Goal: Check status: Check status

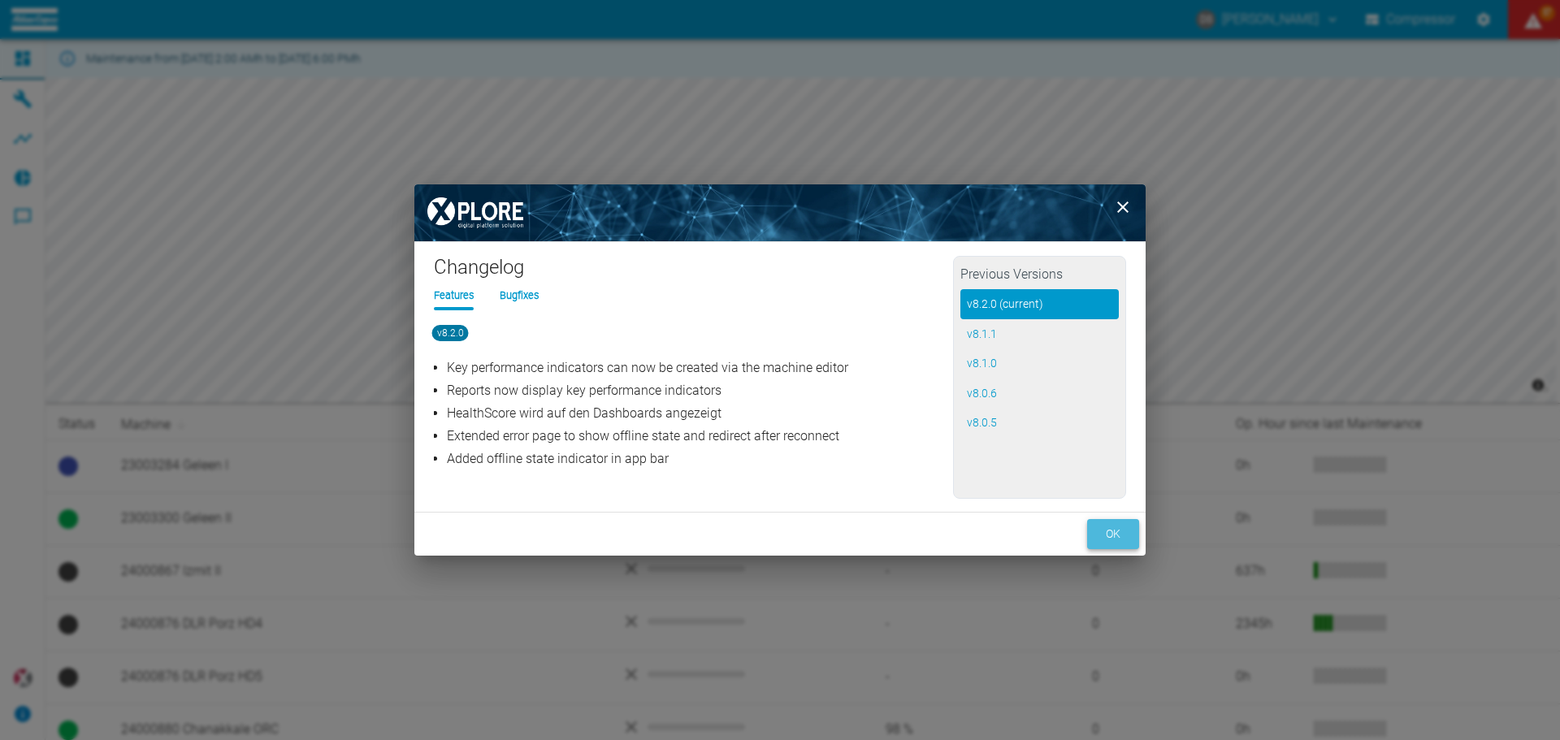
click at [1115, 527] on button "ok" at bounding box center [1113, 534] width 52 height 30
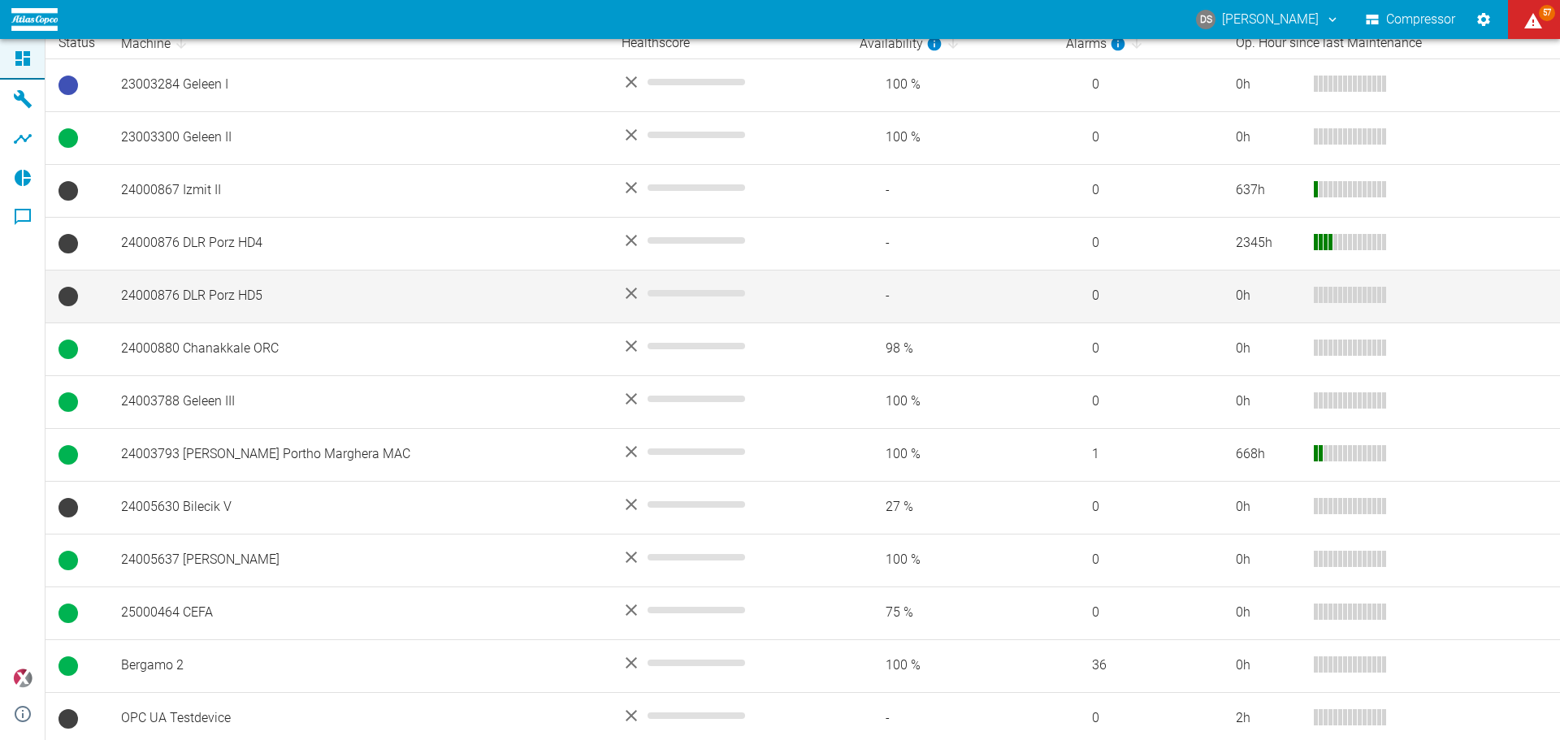
scroll to position [387, 0]
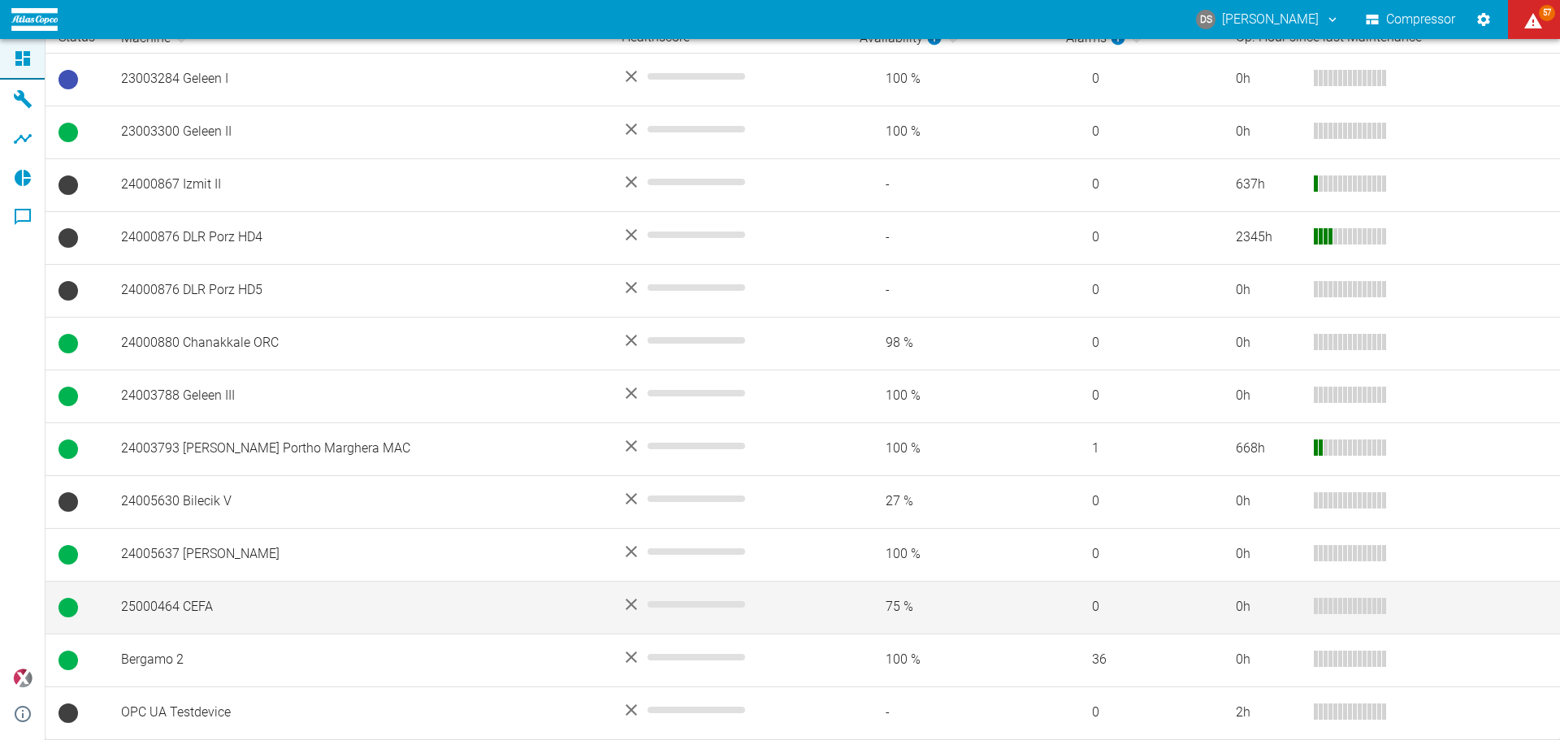
click at [158, 602] on td "25000464 CEFA" at bounding box center [358, 607] width 501 height 53
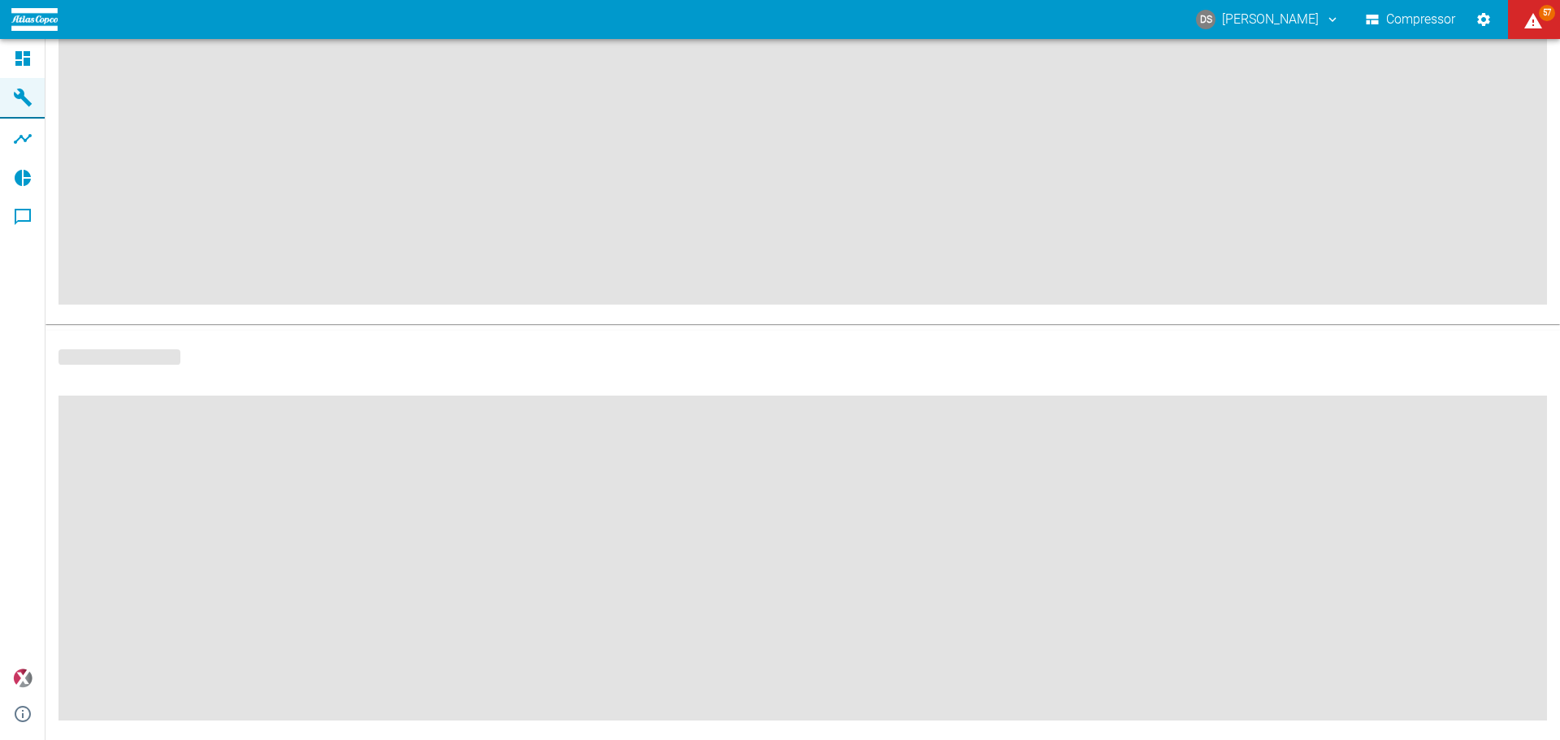
scroll to position [245, 0]
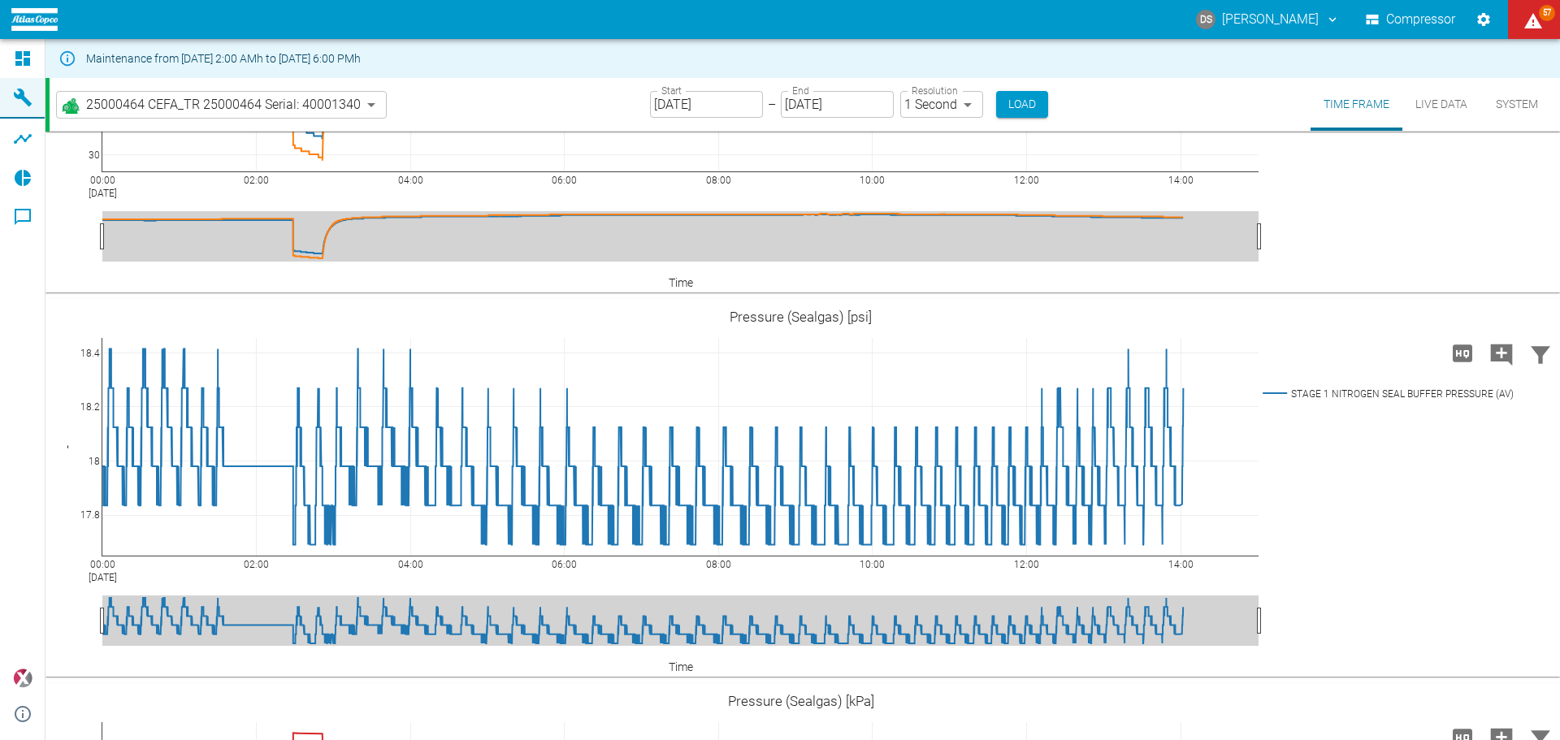
scroll to position [1706, 0]
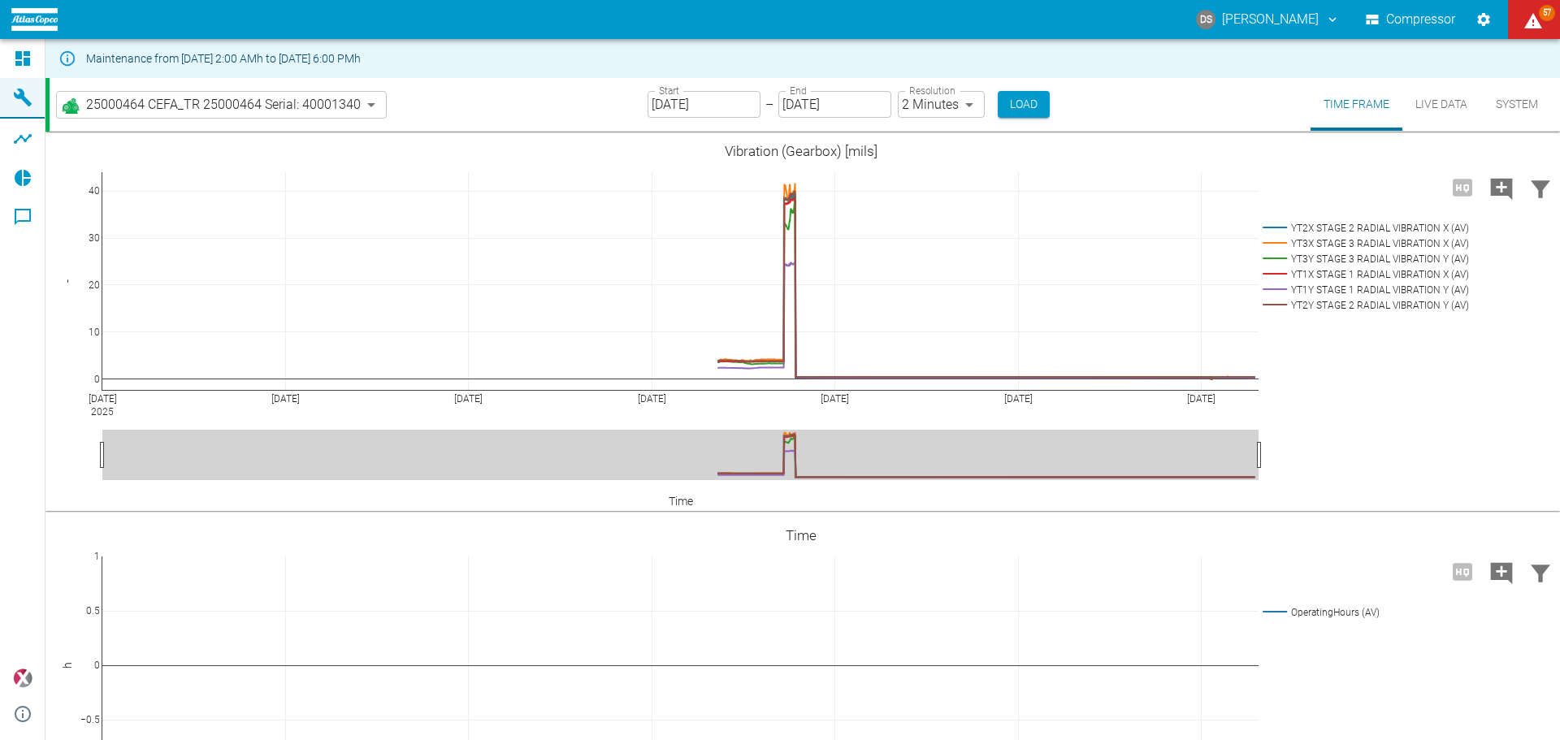
click at [727, 101] on input "07/31/2025" at bounding box center [704, 104] width 113 height 27
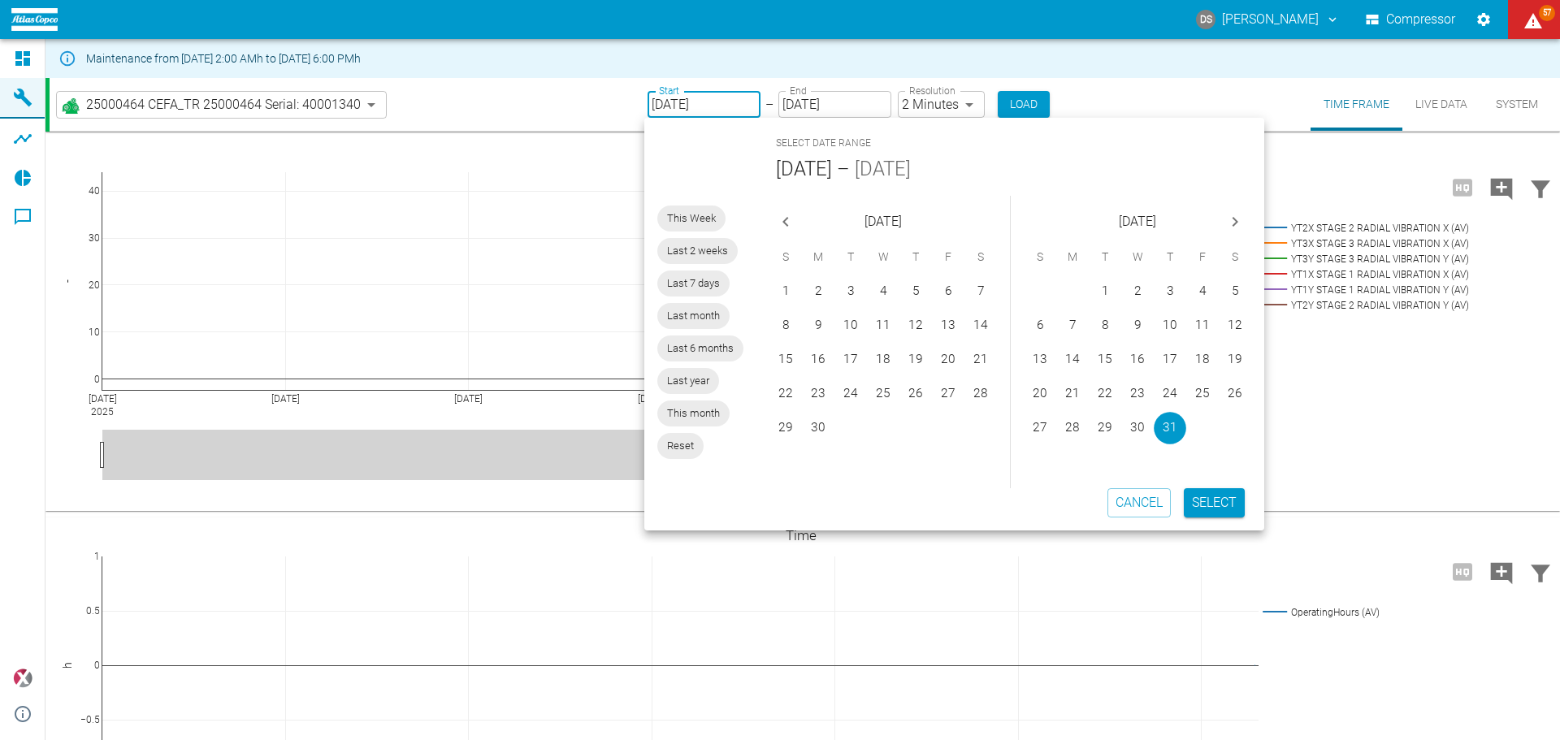
click at [1234, 222] on icon "Next month" at bounding box center [1235, 222] width 20 height 20
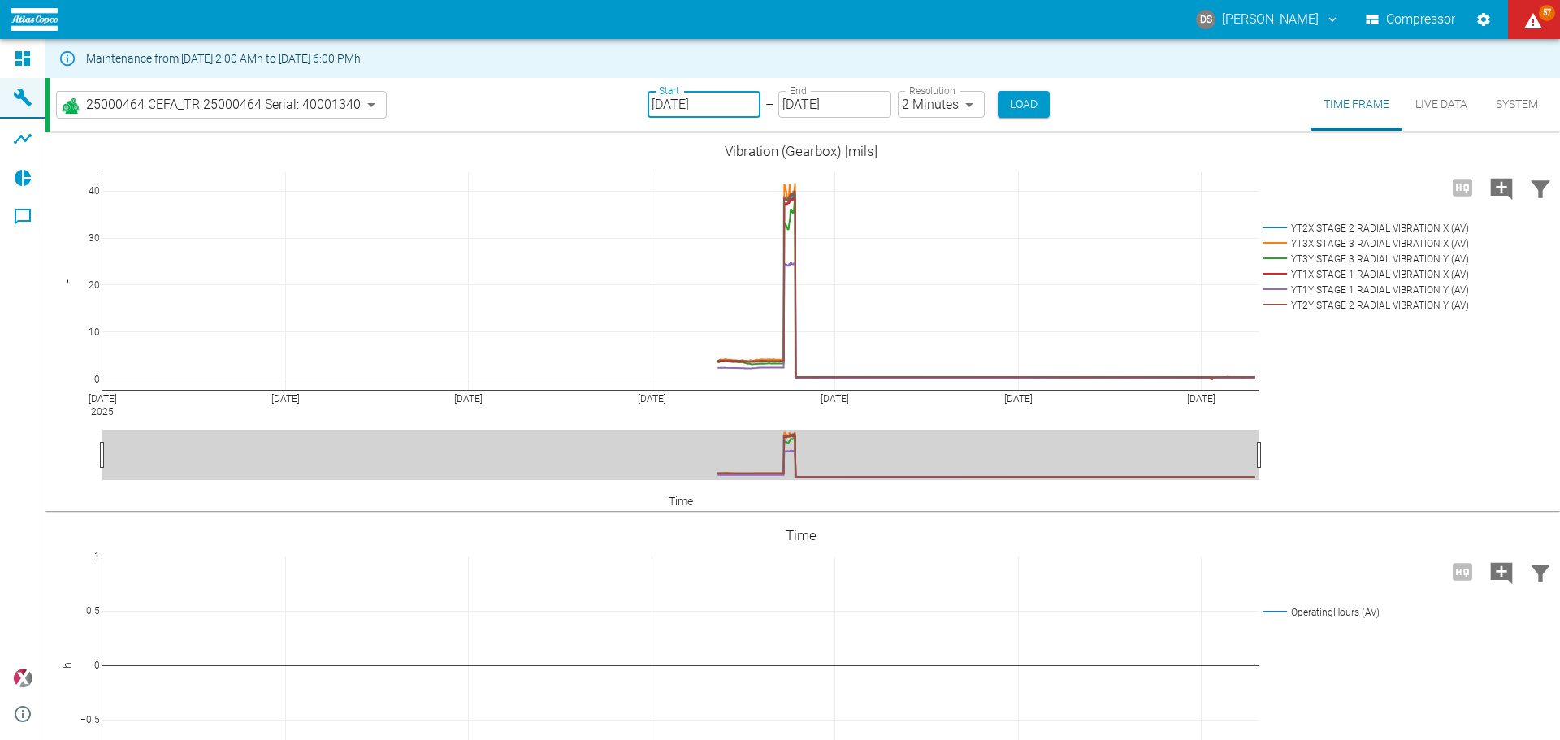
click at [722, 105] on input "07/31/2025" at bounding box center [704, 104] width 113 height 27
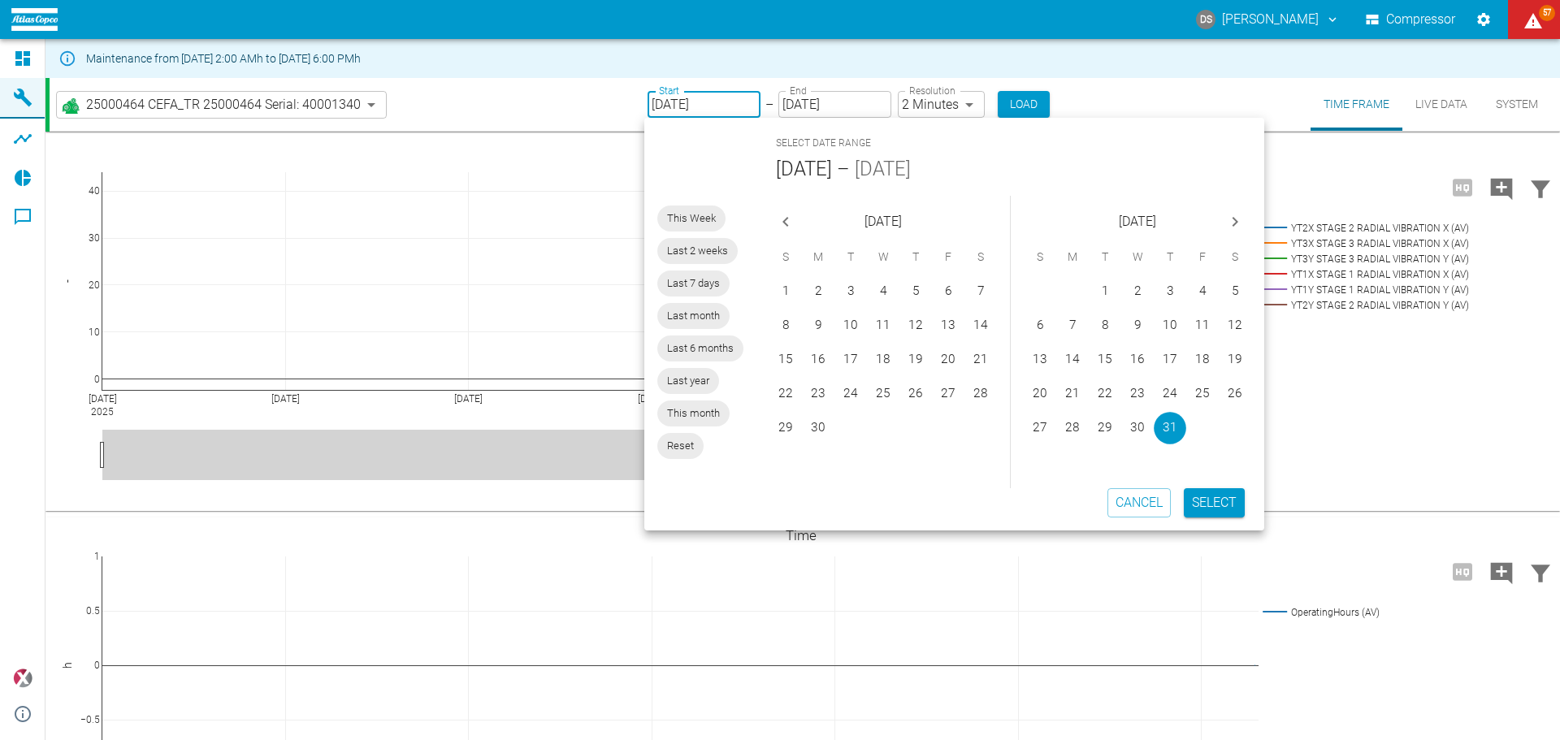
click at [1230, 220] on icon "Next month" at bounding box center [1235, 222] width 20 height 20
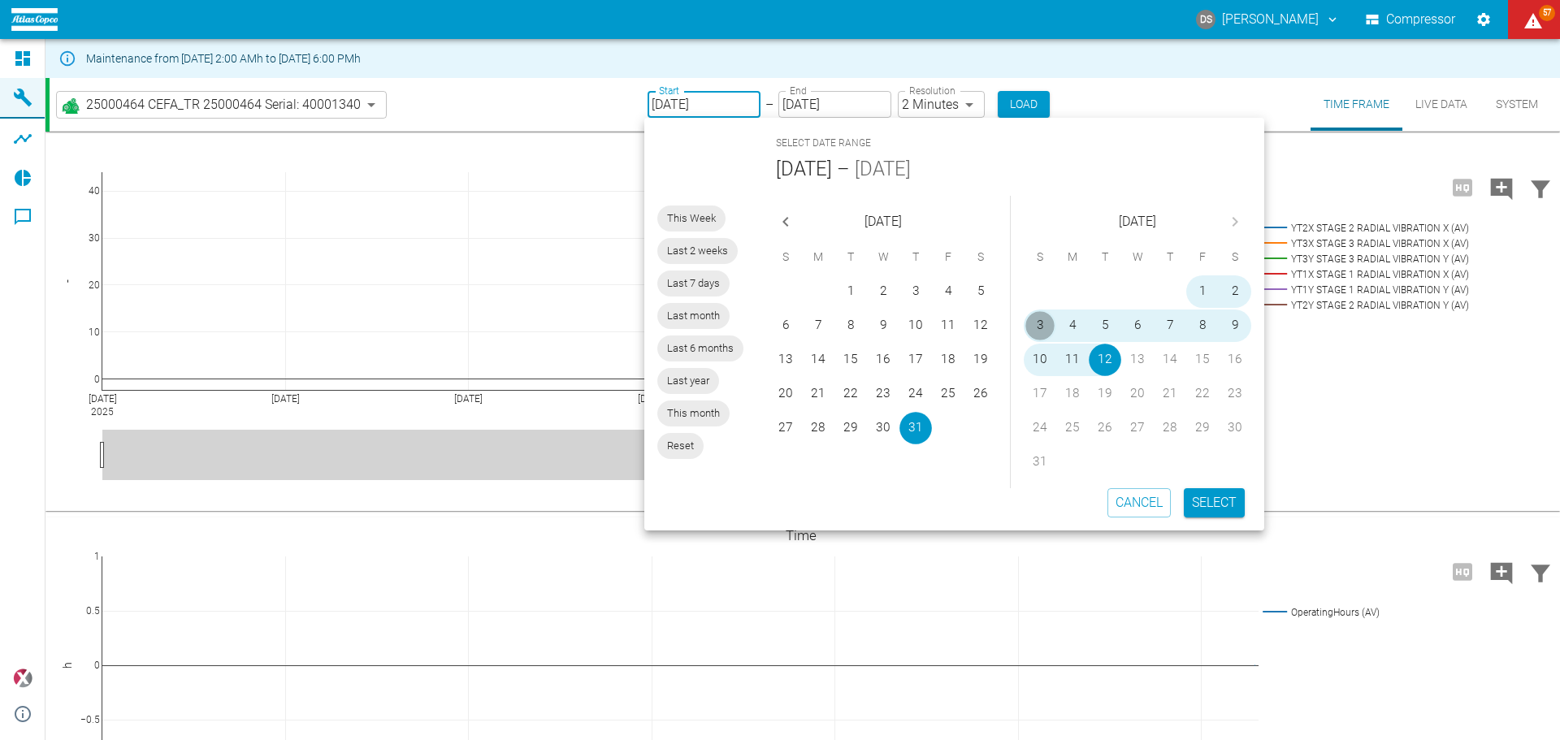
click at [1042, 326] on button "3" at bounding box center [1040, 326] width 33 height 33
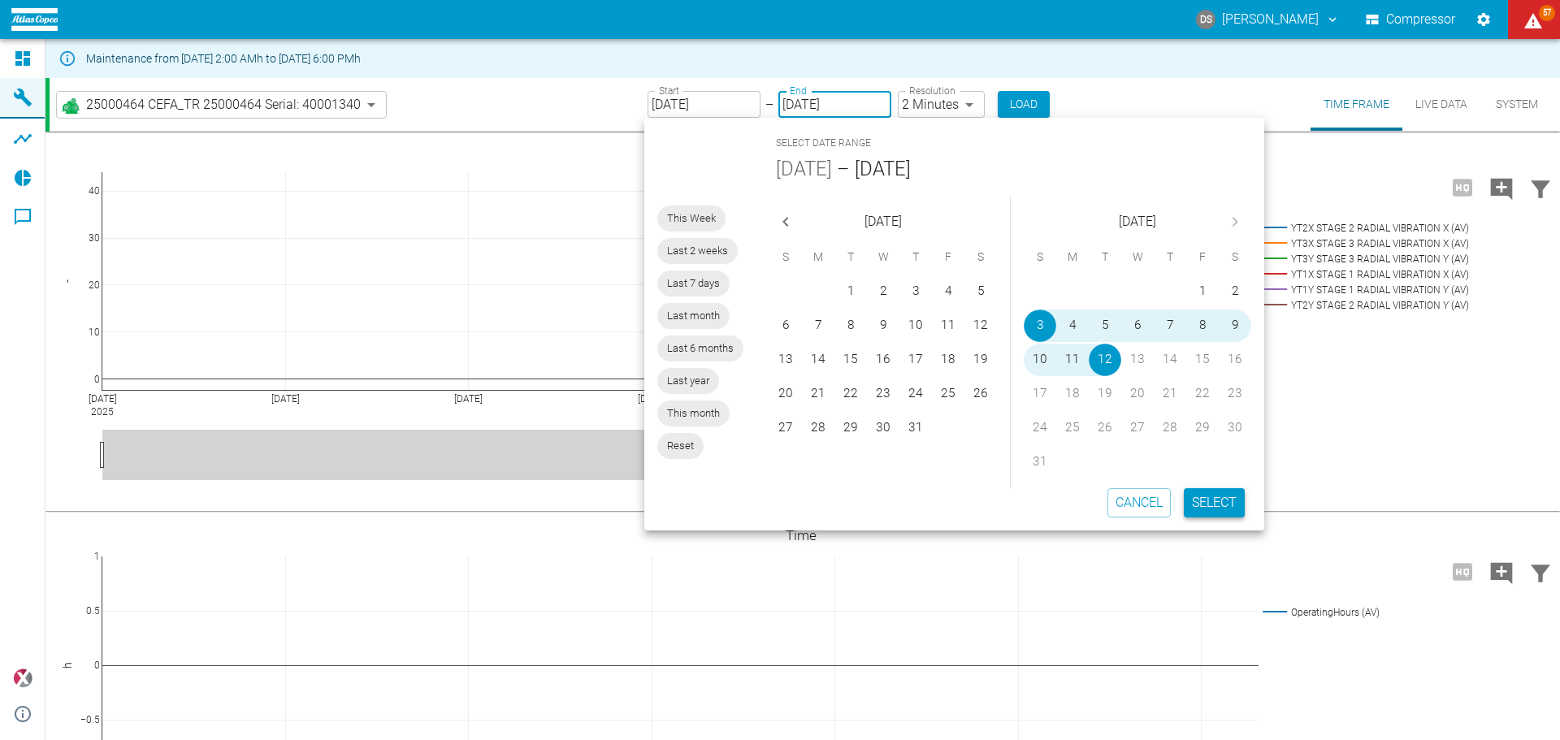
click at [1214, 496] on button "Select" at bounding box center [1214, 502] width 61 height 29
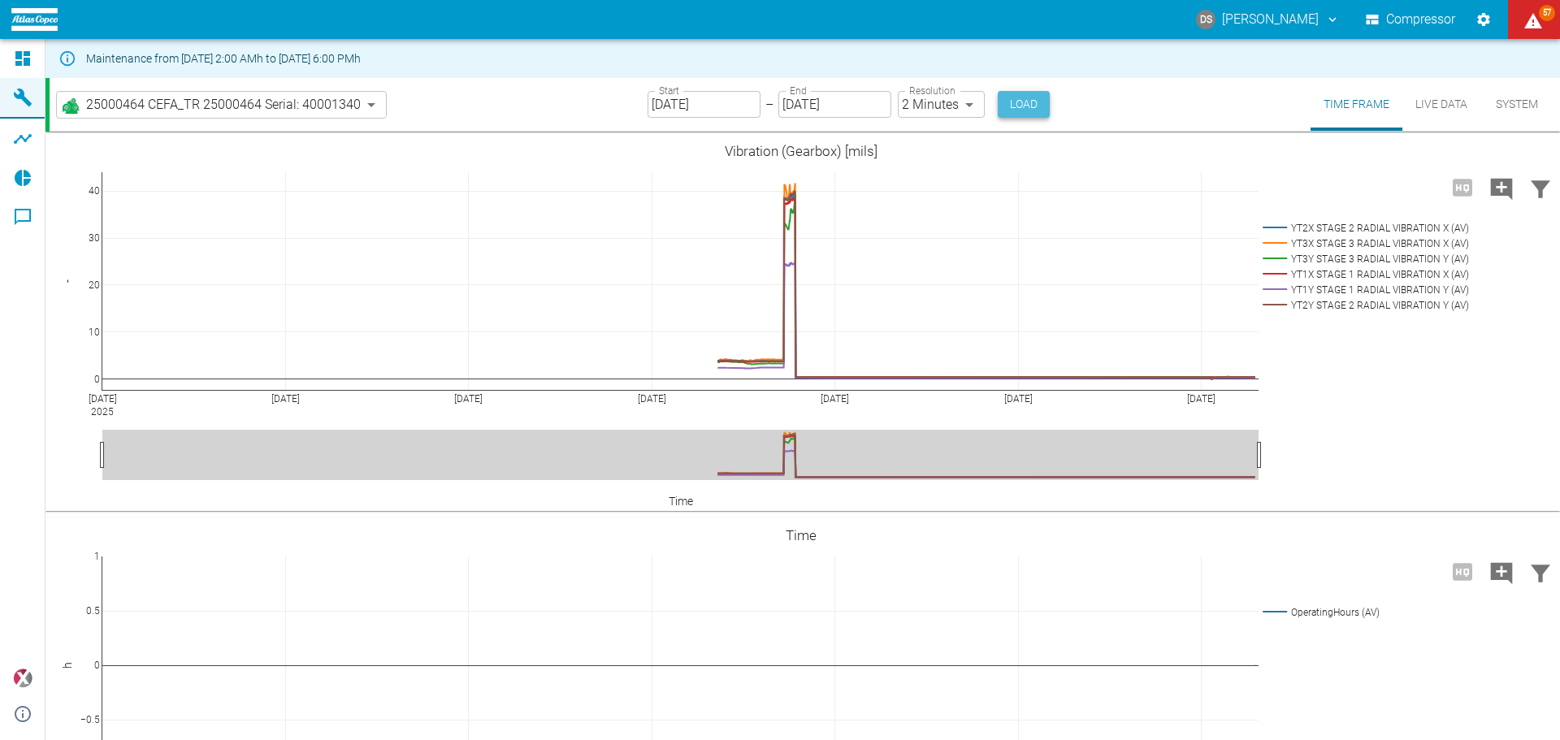
click at [1016, 96] on button "Load" at bounding box center [1024, 104] width 52 height 27
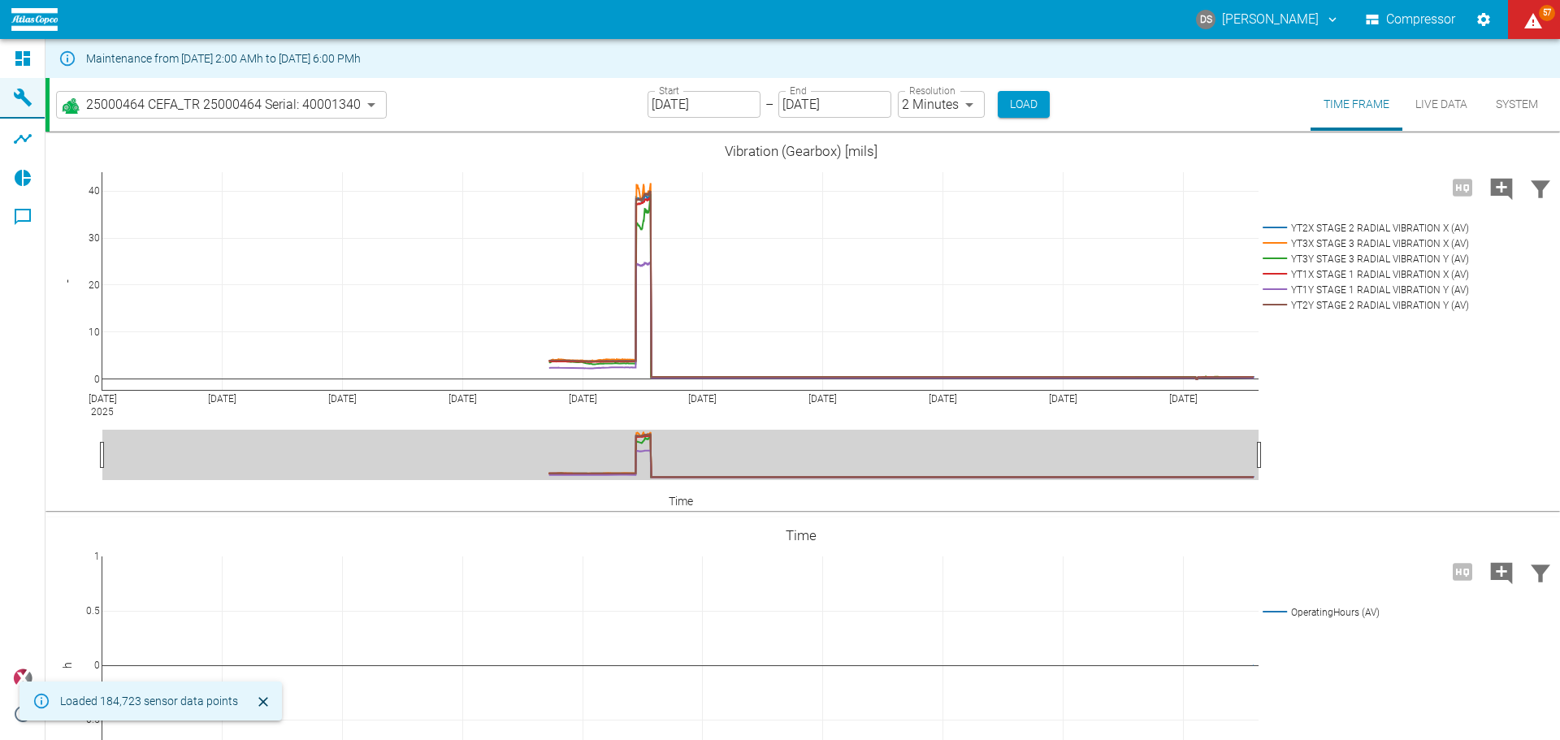
click at [722, 100] on input "08/03/2025" at bounding box center [704, 104] width 113 height 27
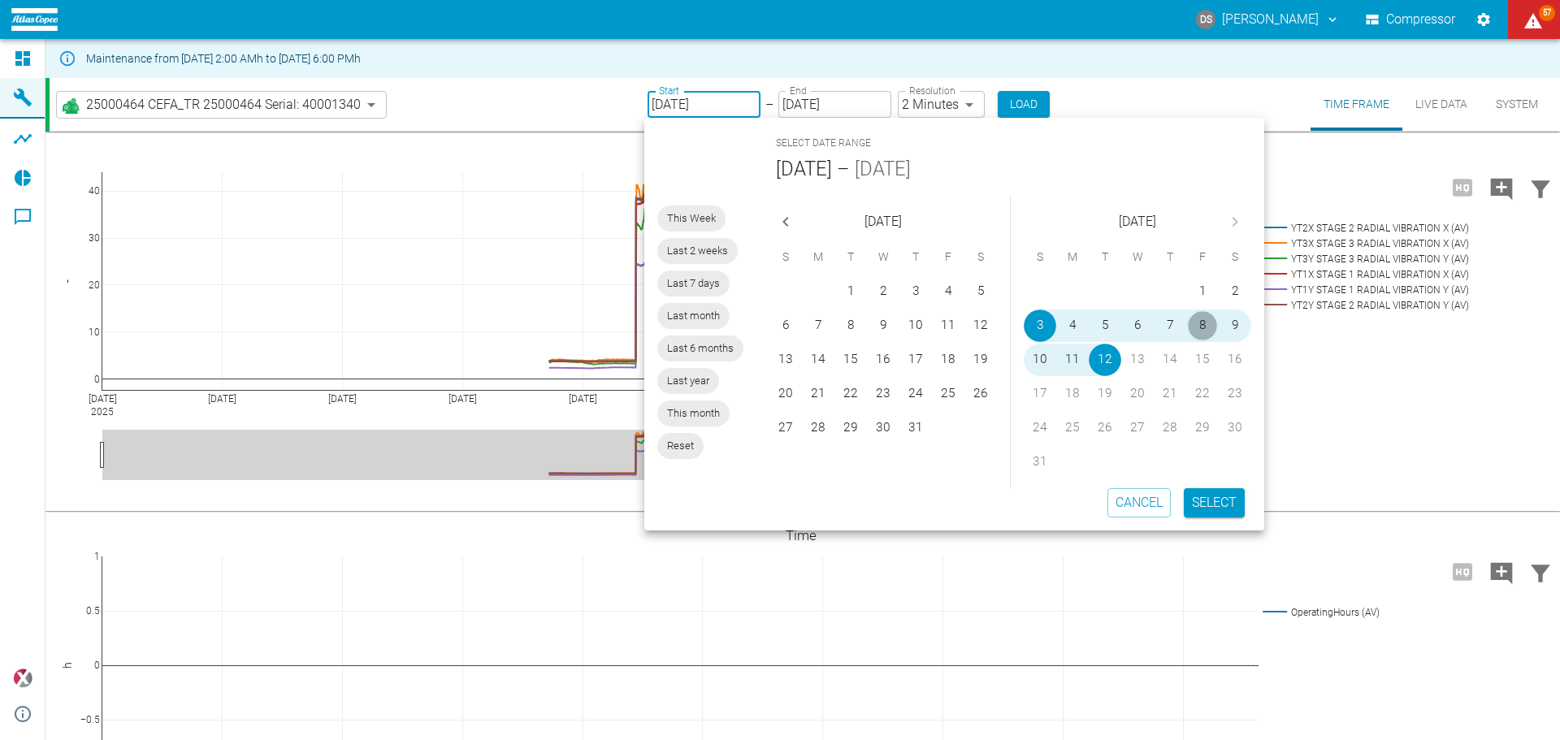
click at [1198, 321] on button "8" at bounding box center [1202, 326] width 33 height 33
type input "[DATE]"
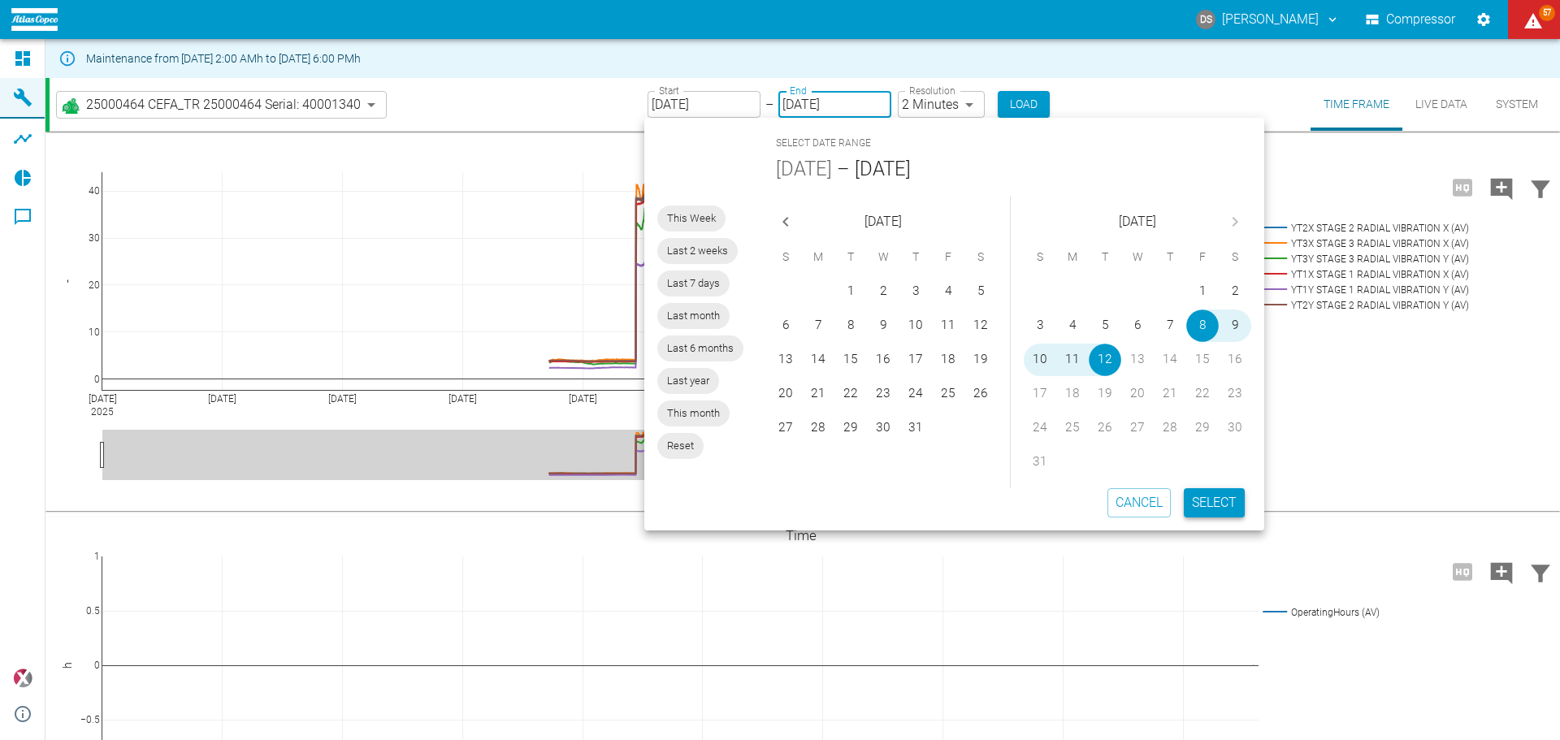
click at [1213, 502] on button "Select" at bounding box center [1214, 502] width 61 height 29
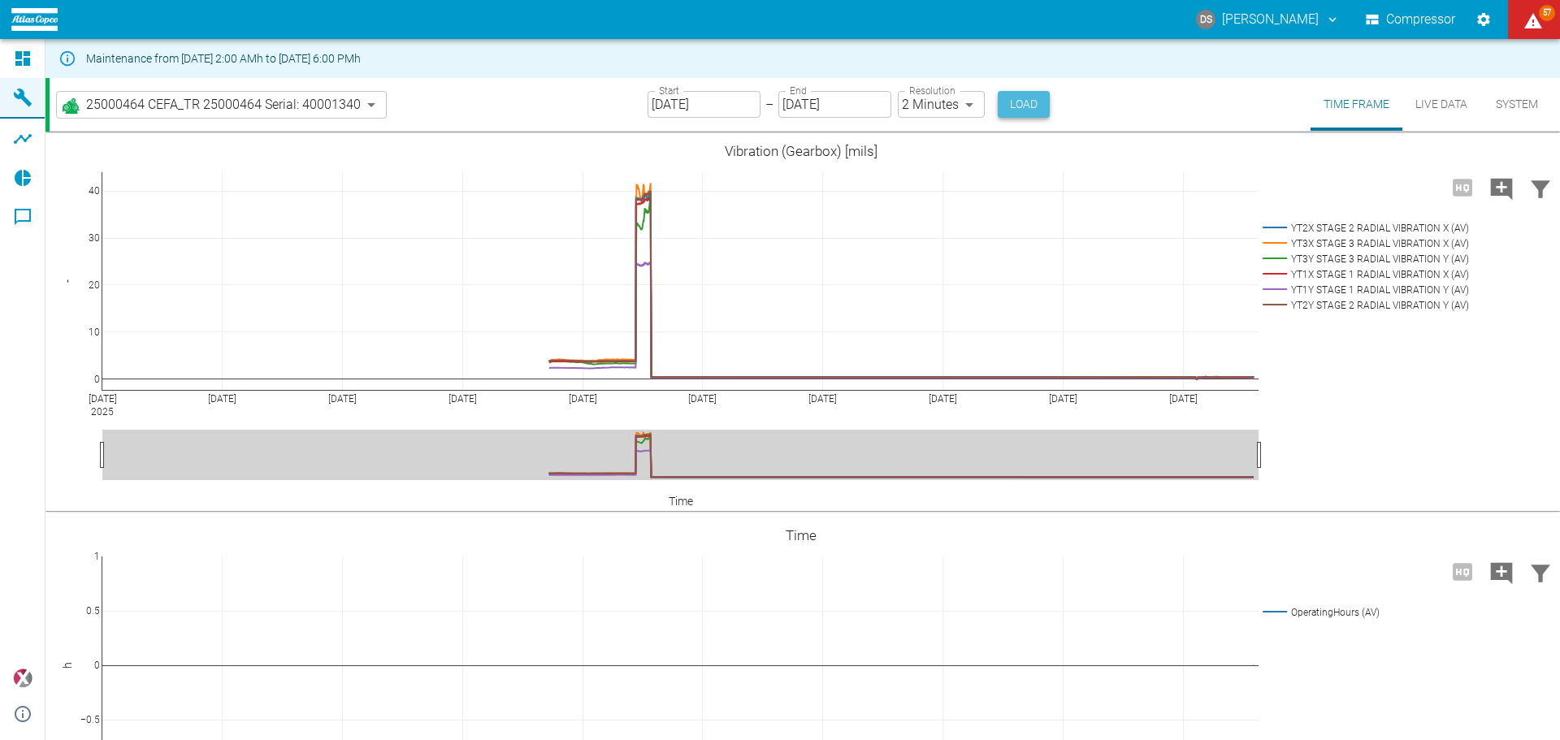
click at [1013, 104] on button "Load" at bounding box center [1024, 104] width 52 height 27
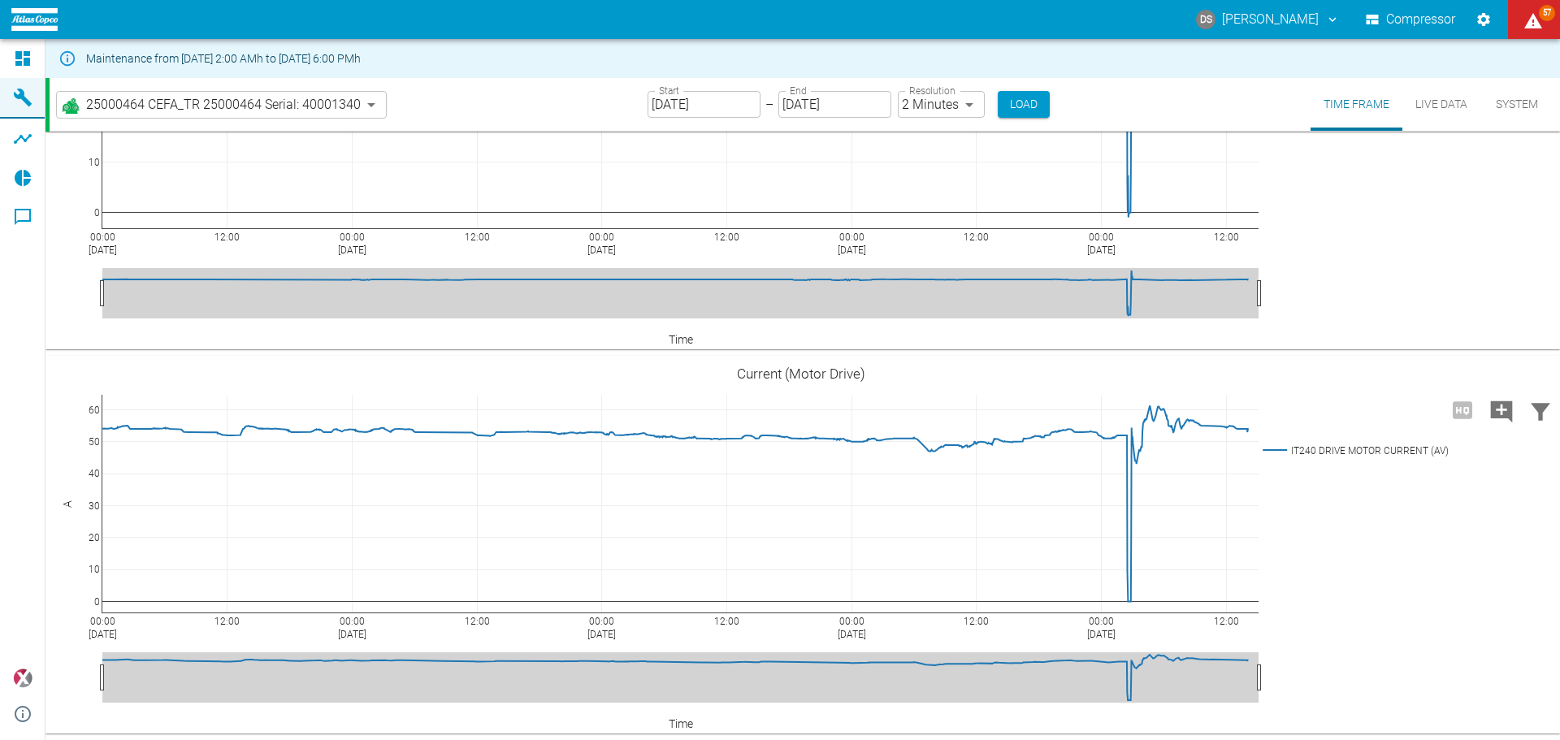
scroll to position [5158, 0]
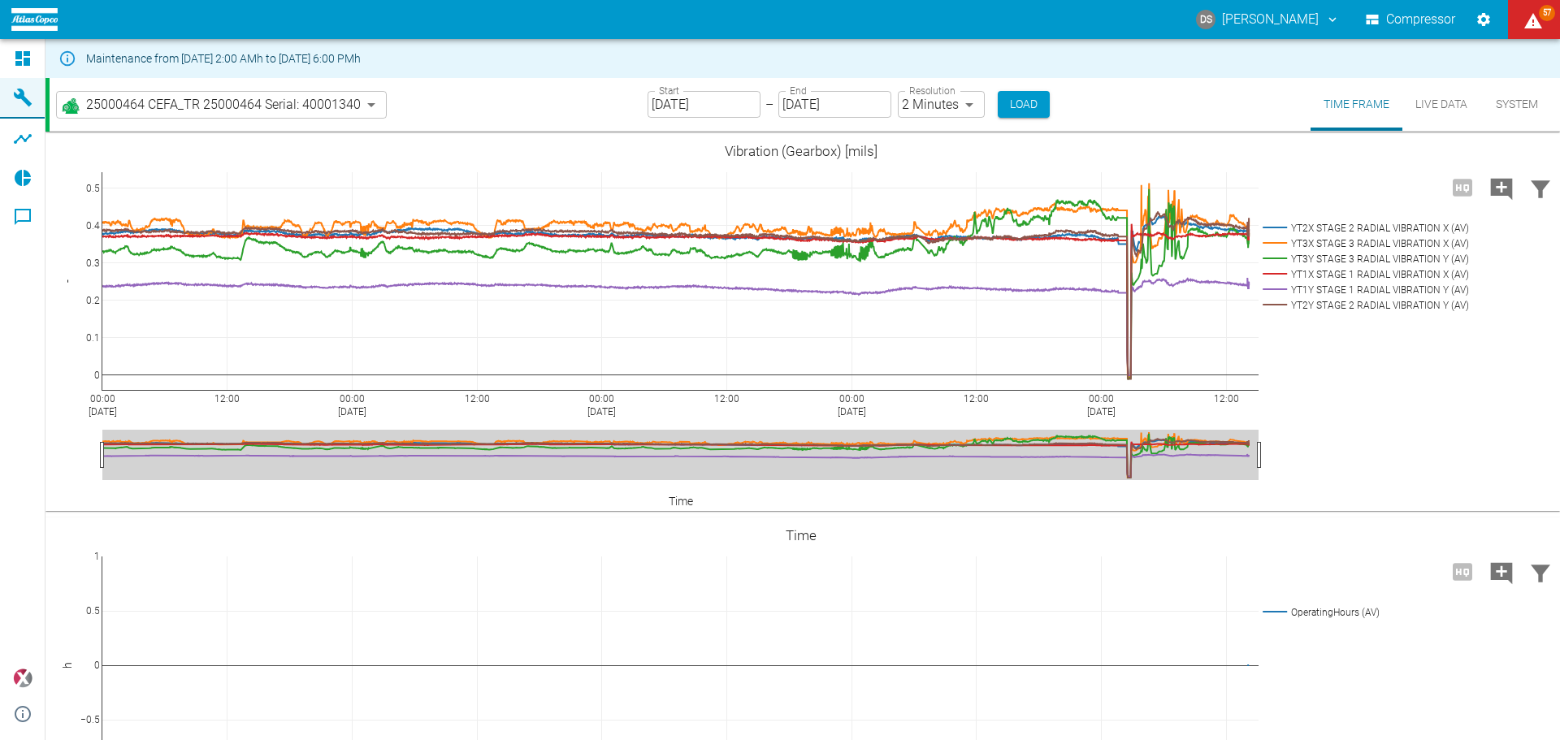
scroll to position [1177, 0]
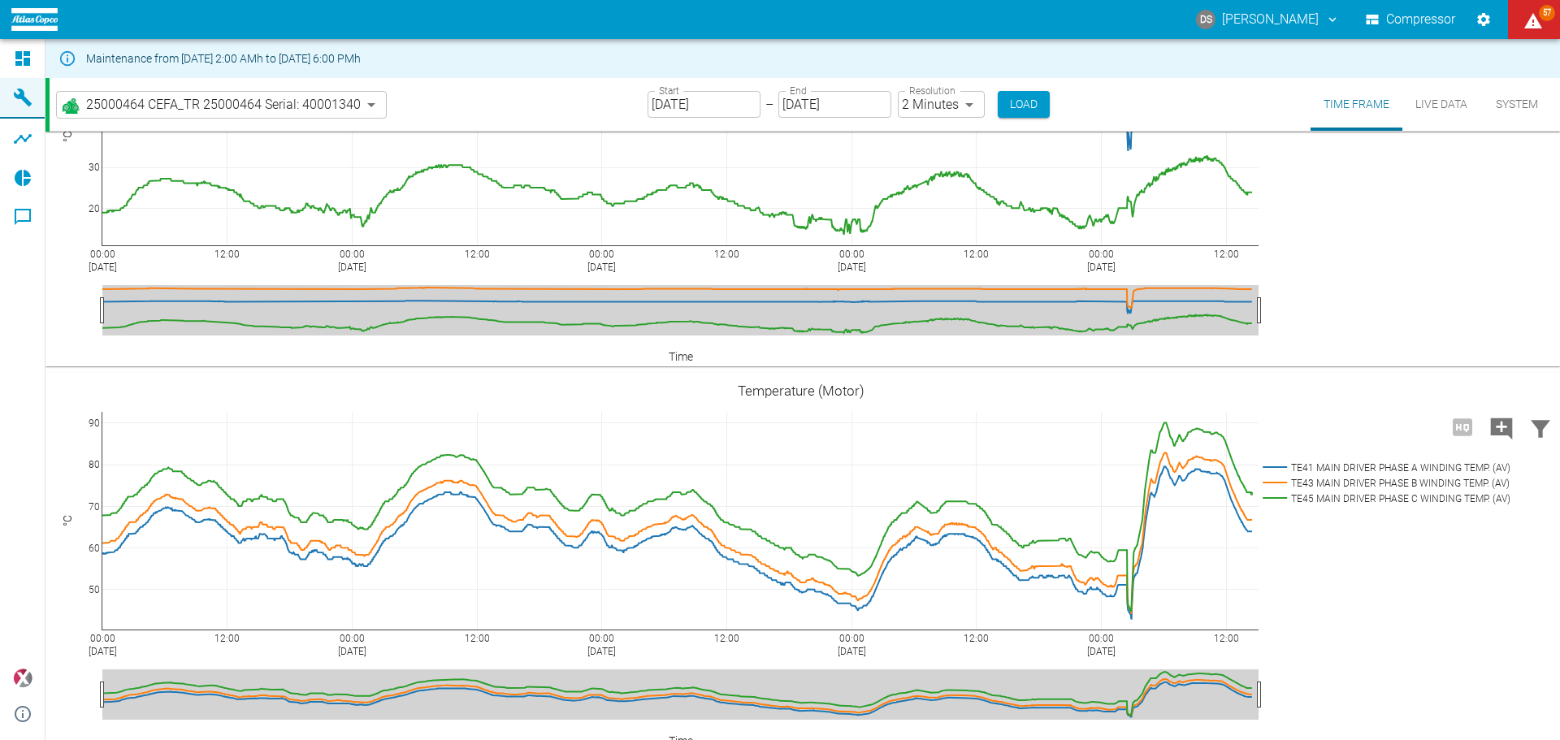
scroll to position [1258, 0]
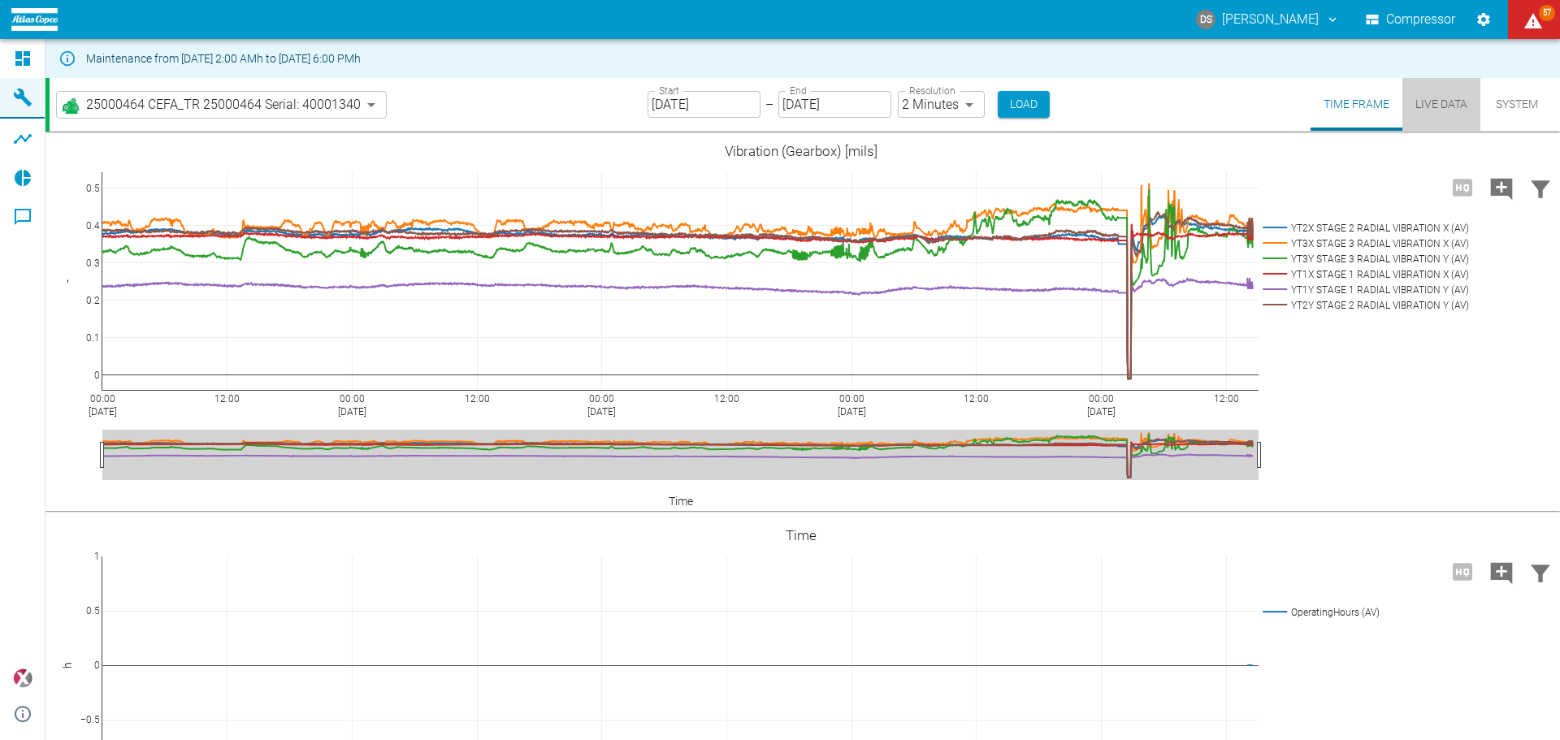
click at [1437, 103] on button "Live Data" at bounding box center [1441, 104] width 78 height 53
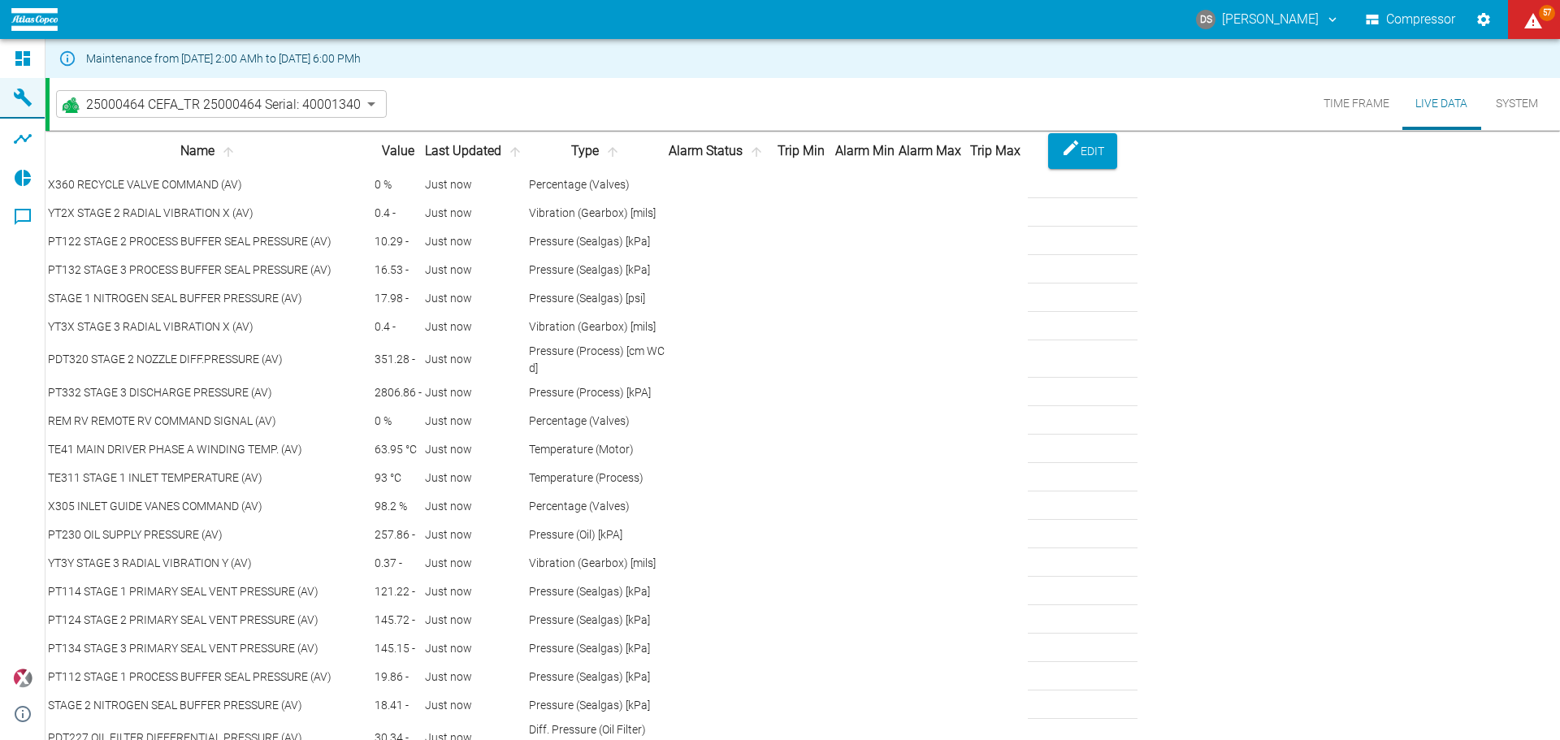
click at [666, 156] on th "Type" at bounding box center [597, 150] width 138 height 37
click at [620, 159] on icon "sort-type" at bounding box center [612, 152] width 15 height 15
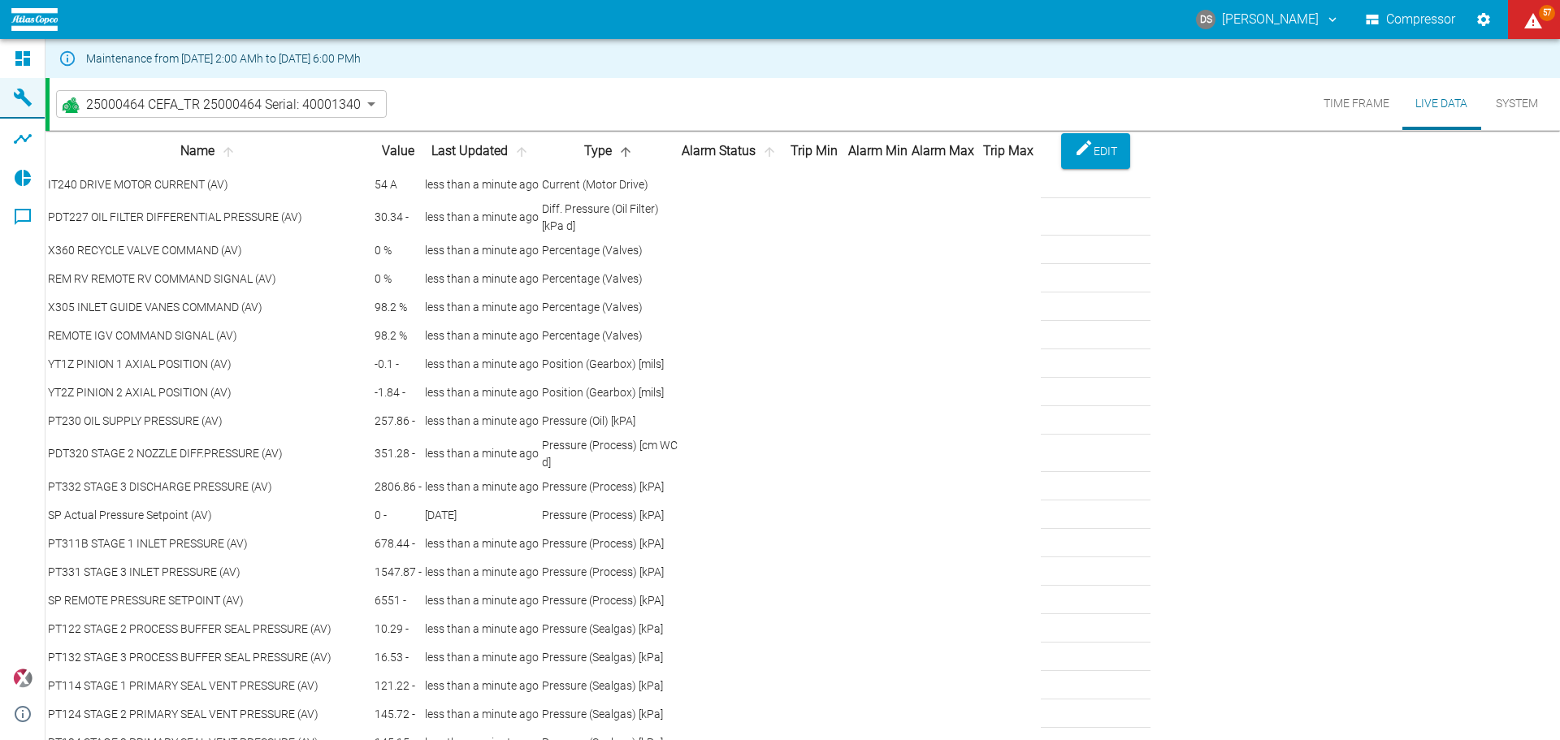
click at [679, 163] on th "Type" at bounding box center [610, 150] width 138 height 37
click at [631, 157] on icon "sort-type" at bounding box center [626, 152] width 10 height 10
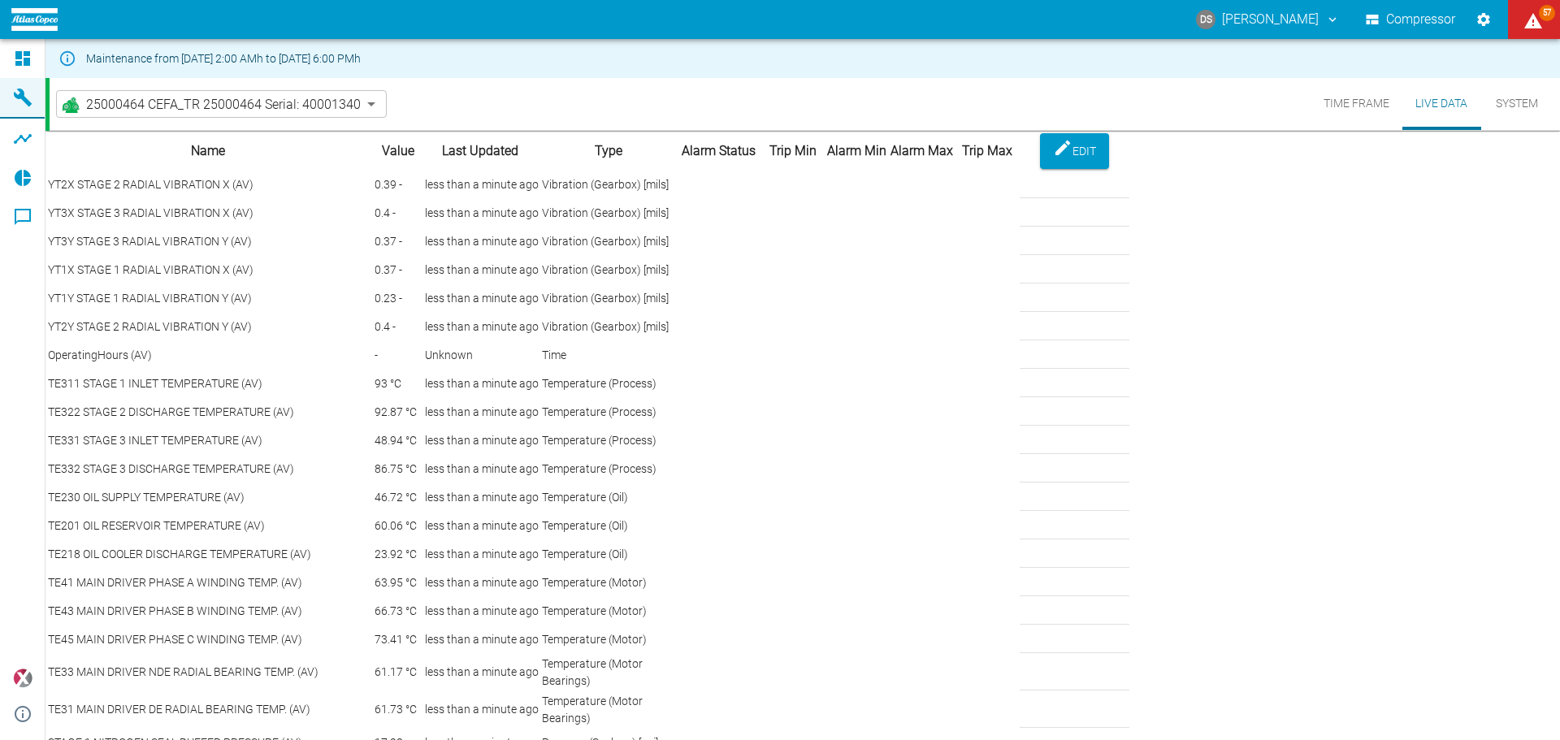
scroll to position [163, 0]
click at [1515, 102] on button "System" at bounding box center [1516, 104] width 73 height 52
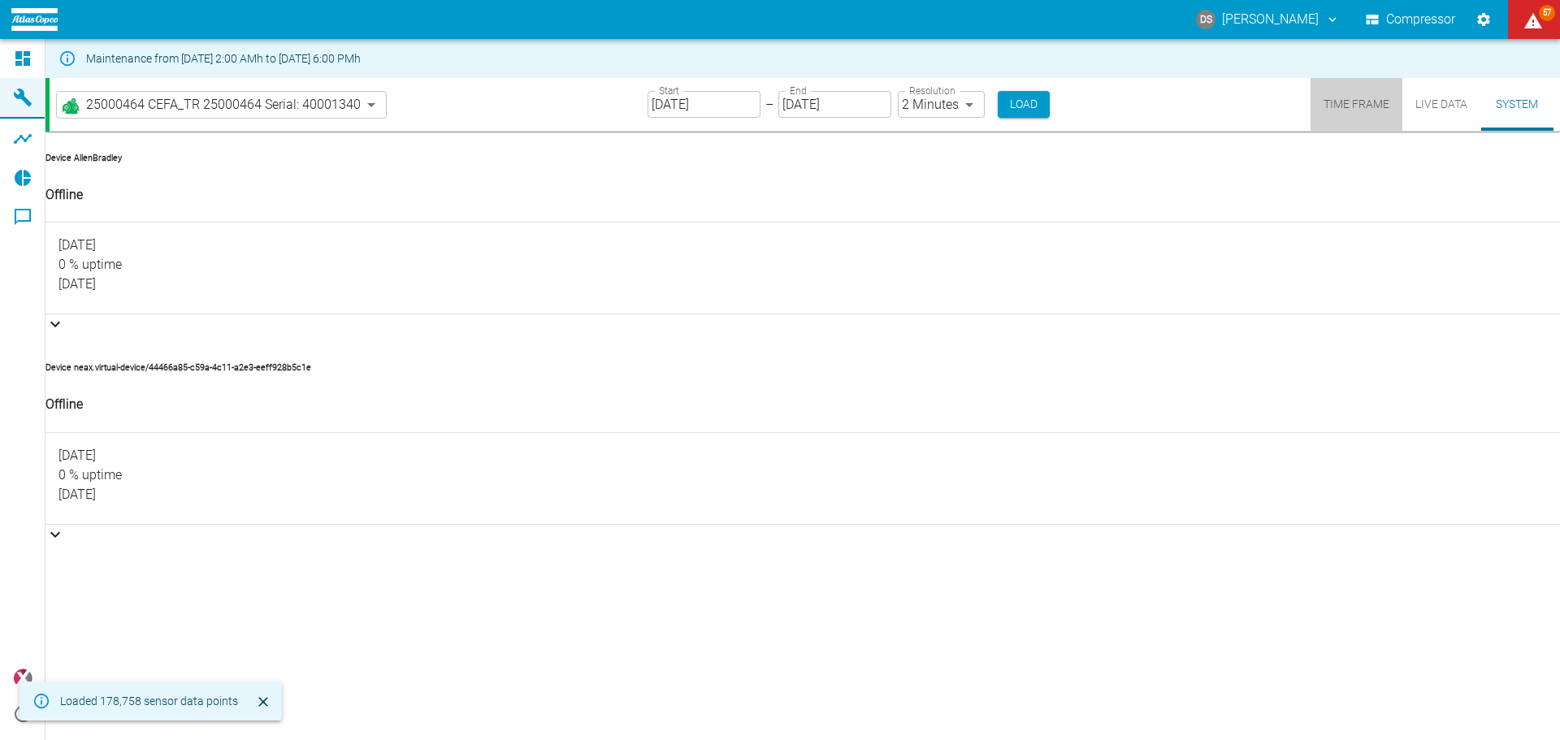
click at [1366, 103] on button "Time Frame" at bounding box center [1357, 104] width 92 height 53
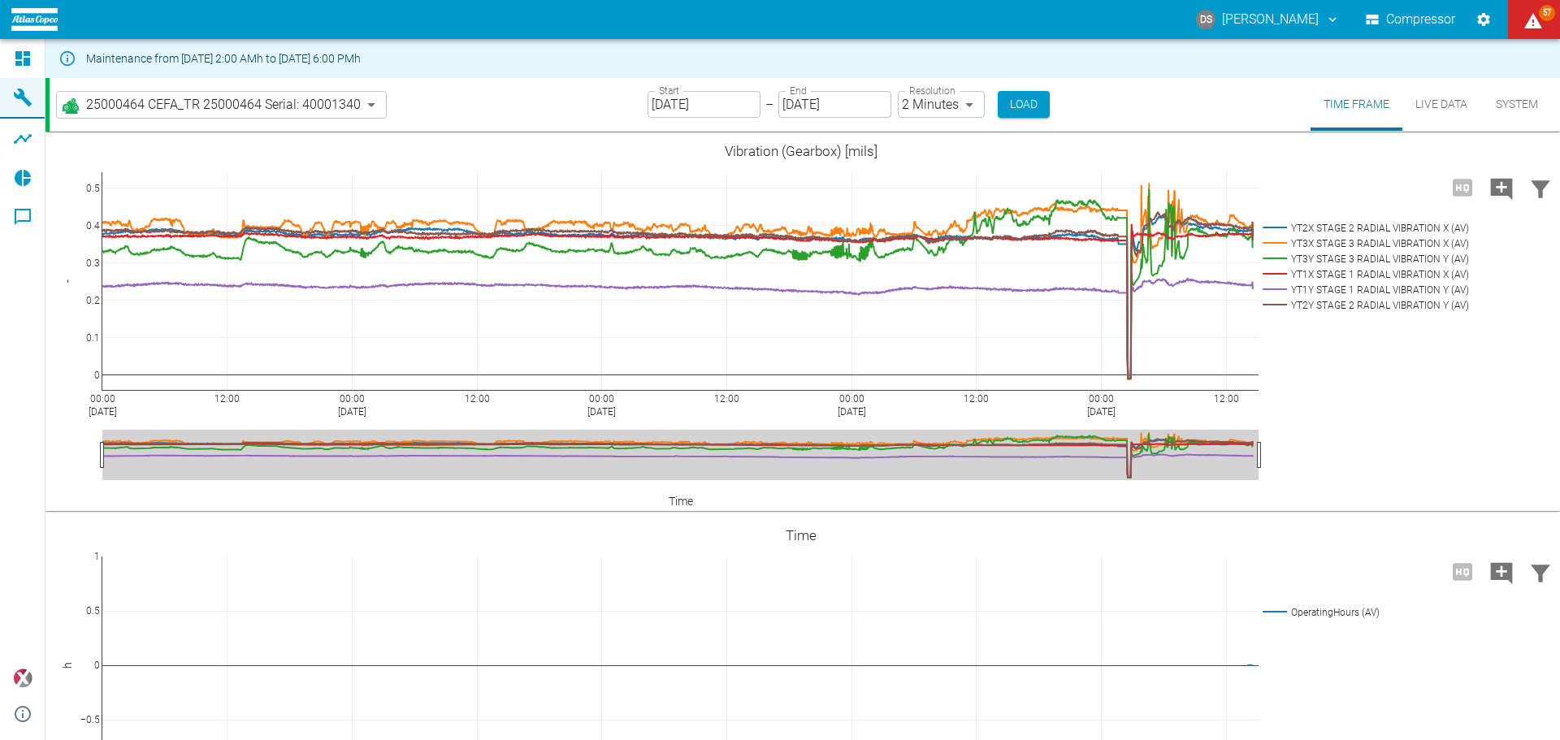
click at [949, 104] on body "DS [PERSON_NAME] Compressor 57 Dashboard Machines Analyses Reports Comments pow…" at bounding box center [780, 370] width 1560 height 740
click at [734, 739] on div at bounding box center [780, 753] width 1560 height 0
click at [697, 99] on input "[DATE]" at bounding box center [704, 104] width 113 height 27
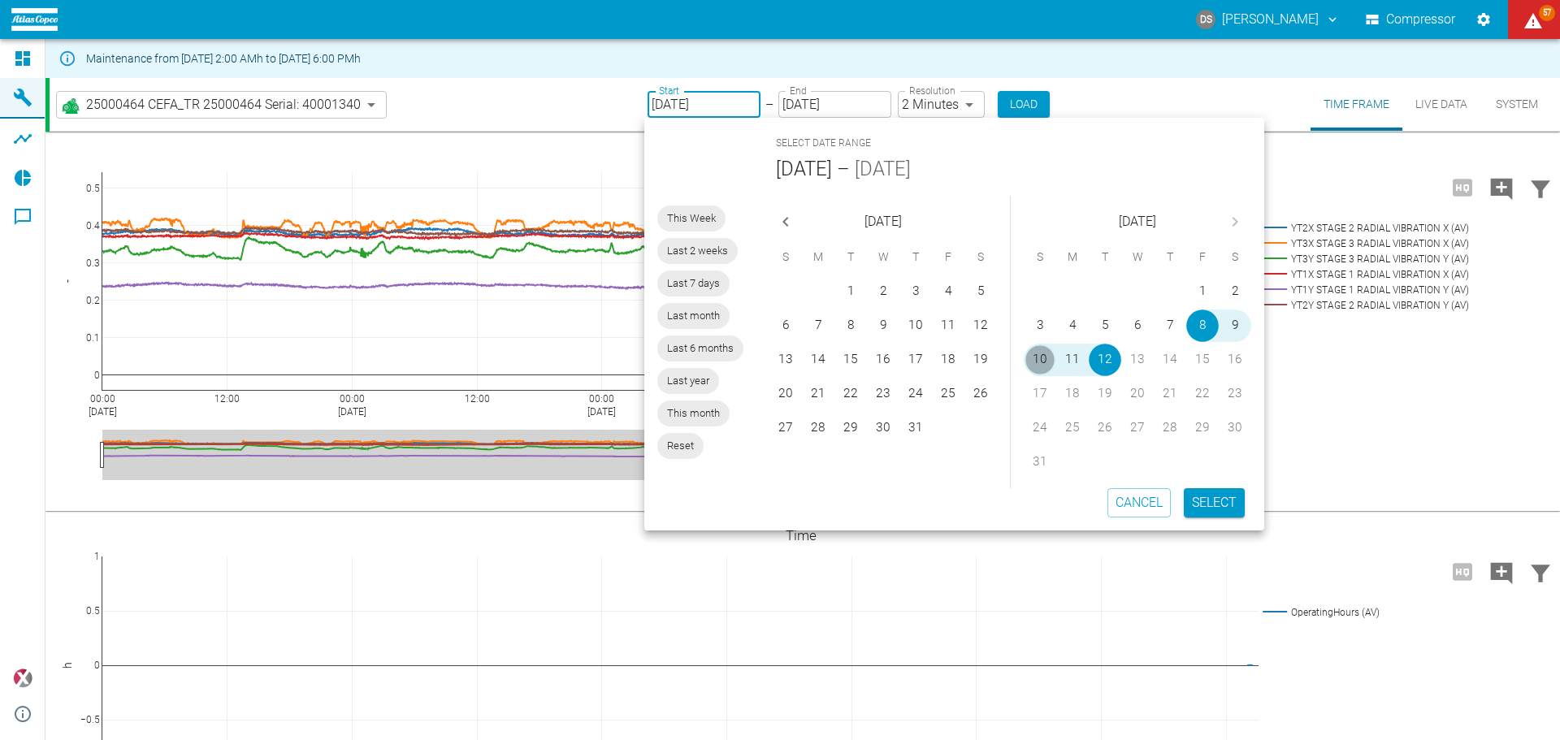
click at [1041, 359] on button "10" at bounding box center [1040, 360] width 33 height 33
type input "[DATE]"
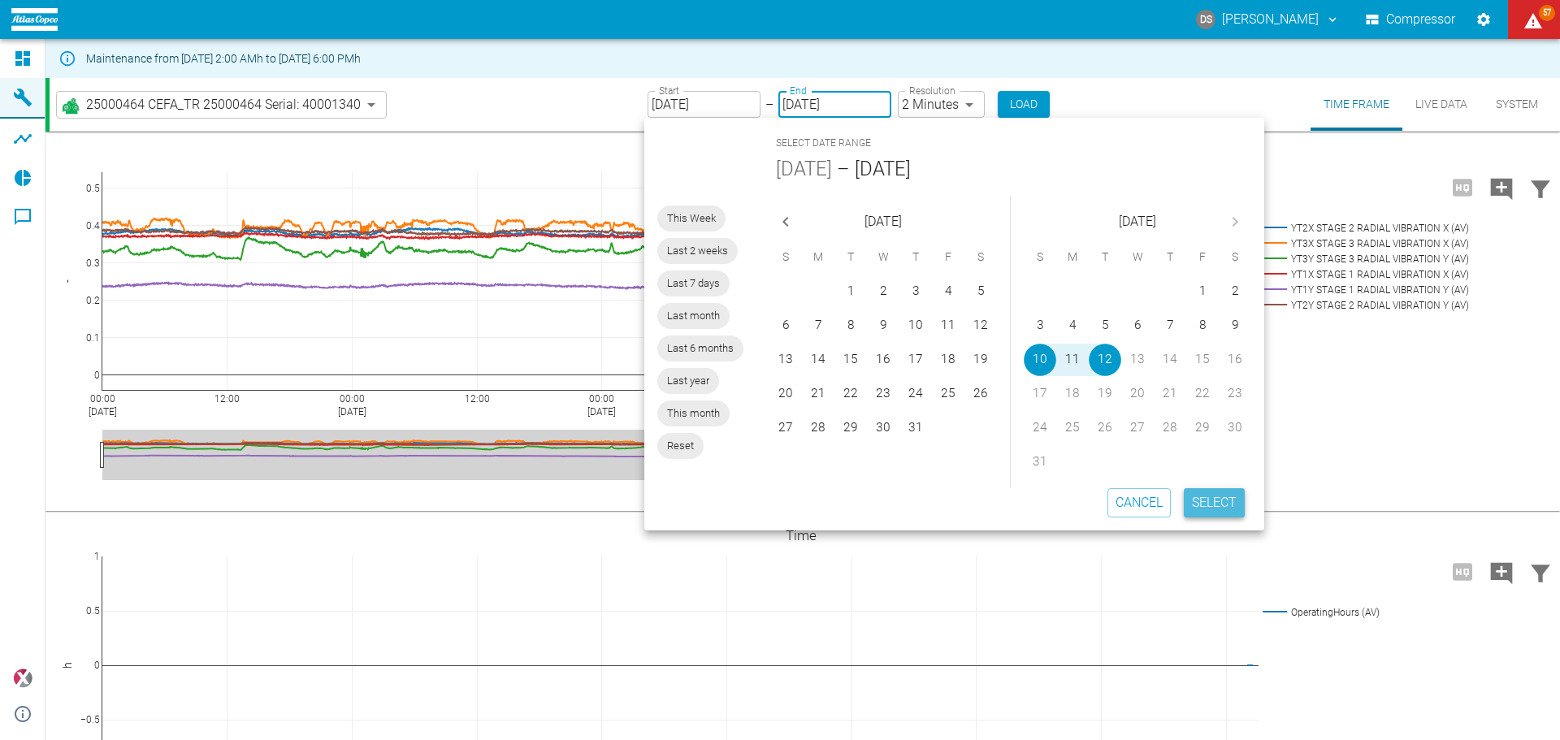
click at [1202, 496] on button "Select" at bounding box center [1214, 502] width 61 height 29
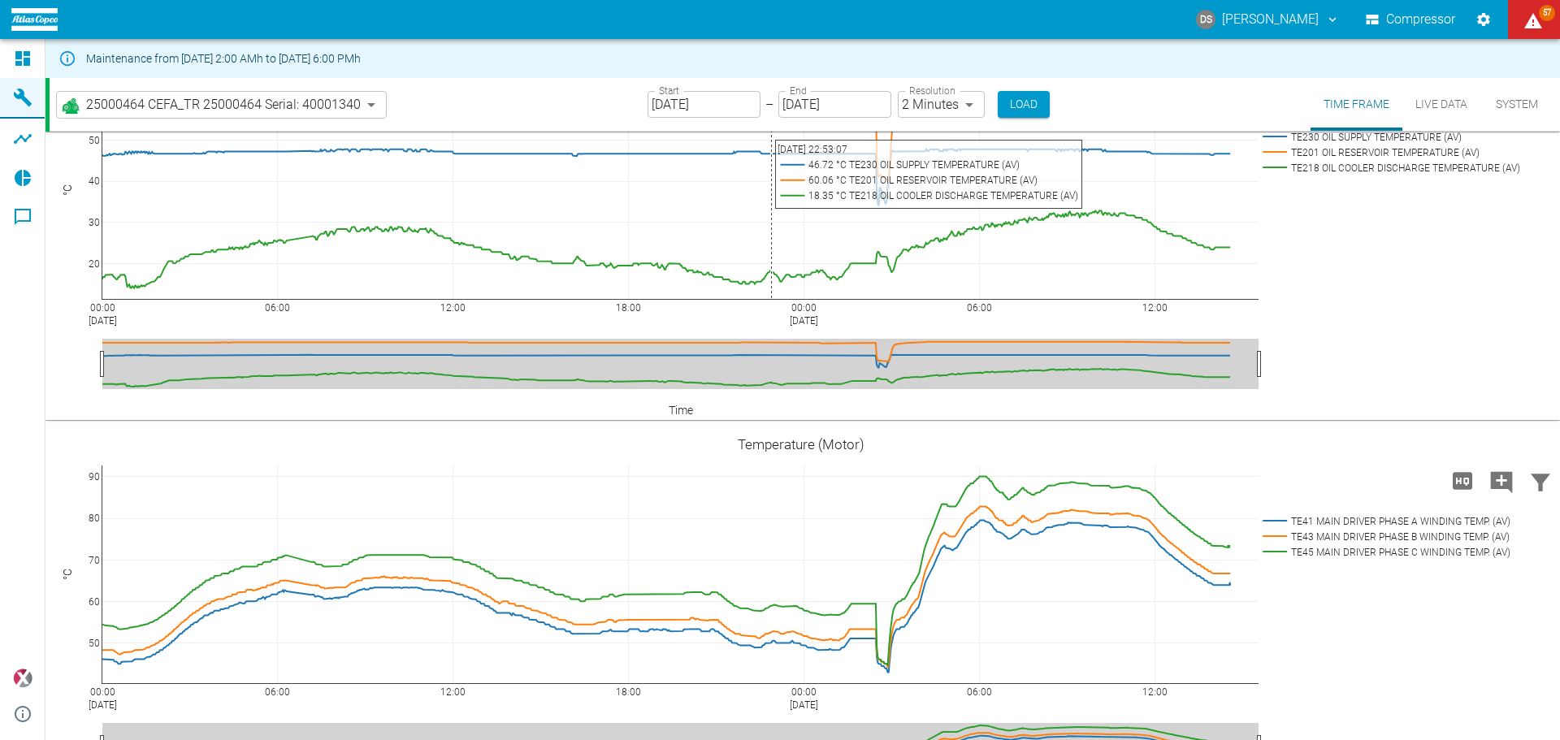
scroll to position [1219, 0]
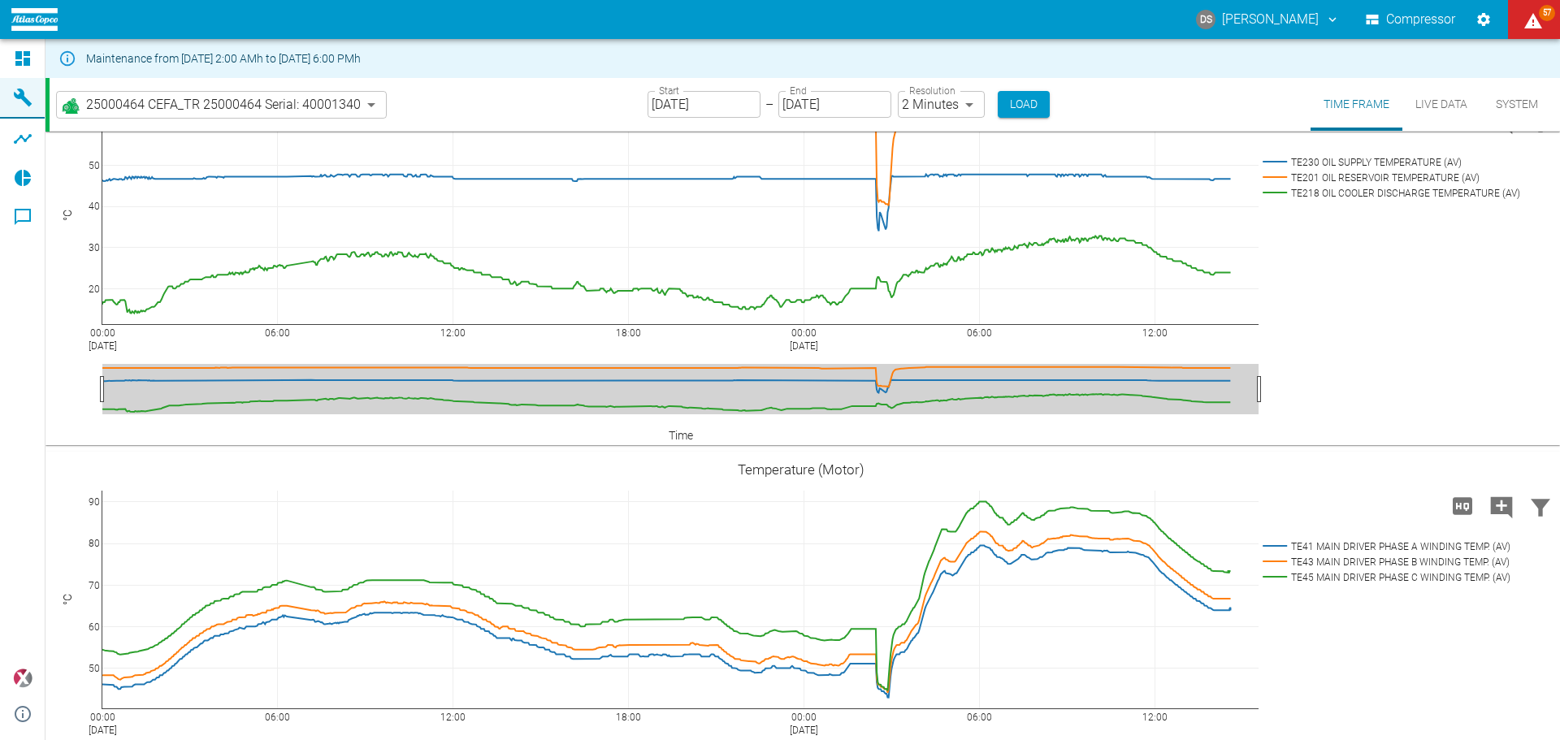
click at [1442, 101] on button "Live Data" at bounding box center [1441, 104] width 78 height 53
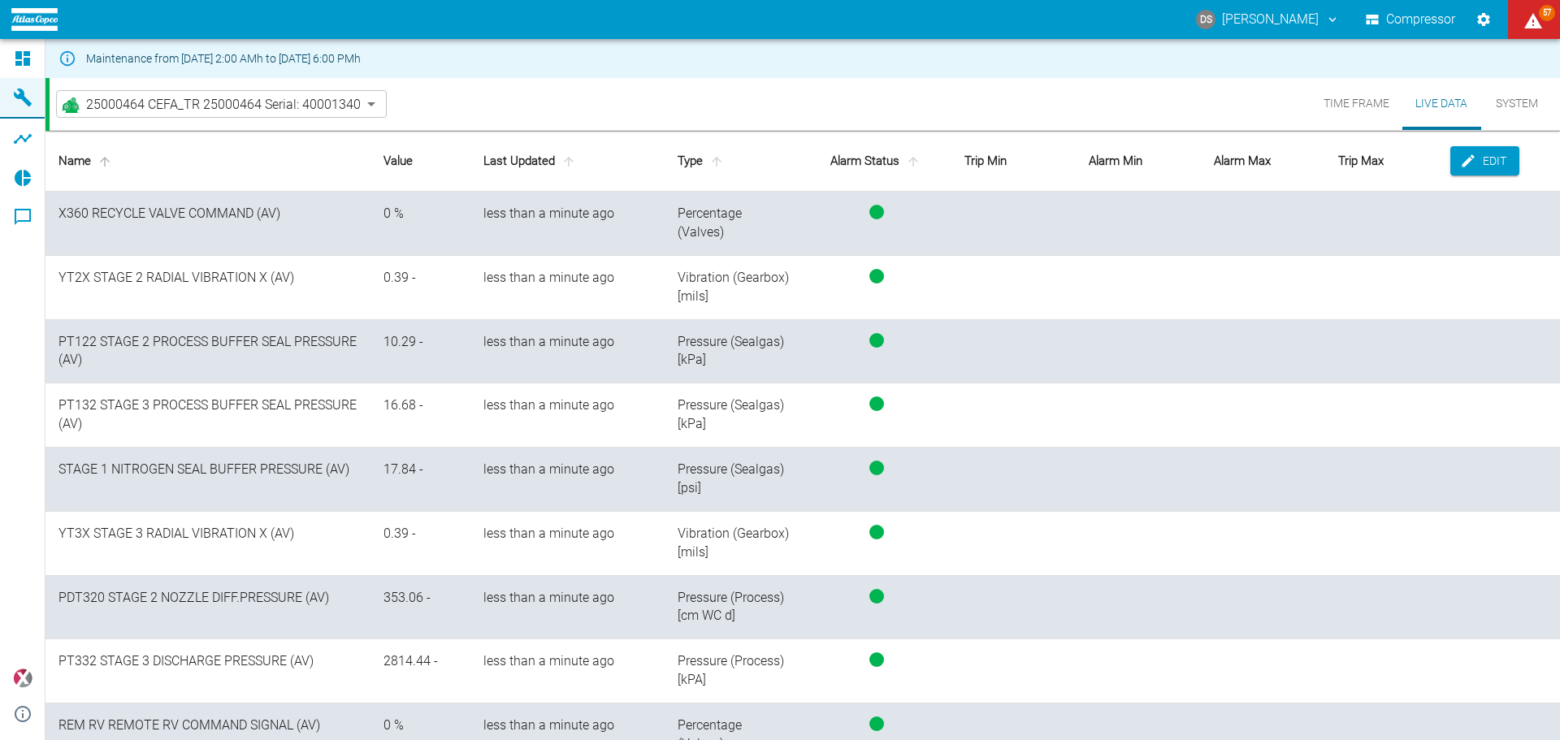
click at [101, 159] on icon "sort-name" at bounding box center [105, 161] width 15 height 15
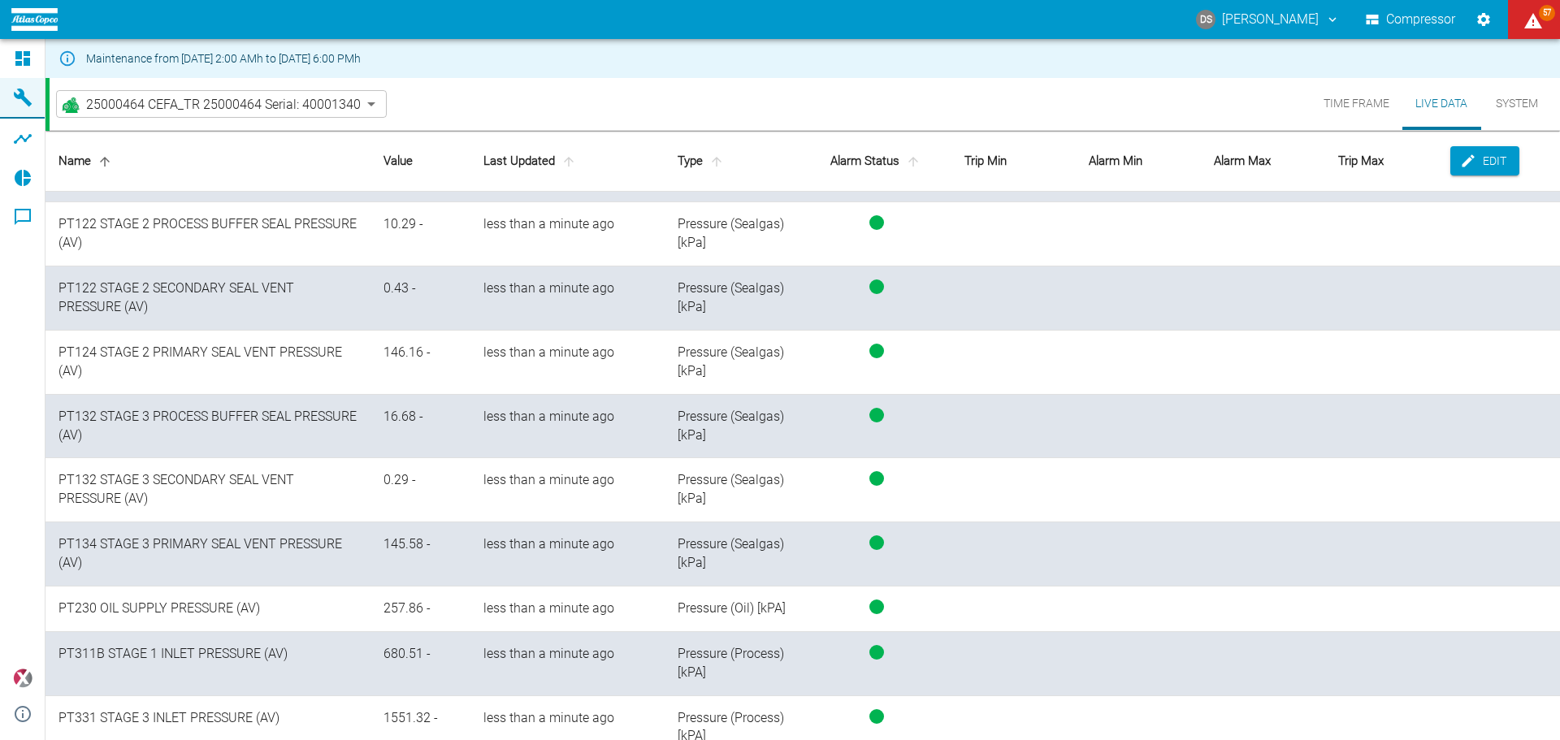
scroll to position [12, 0]
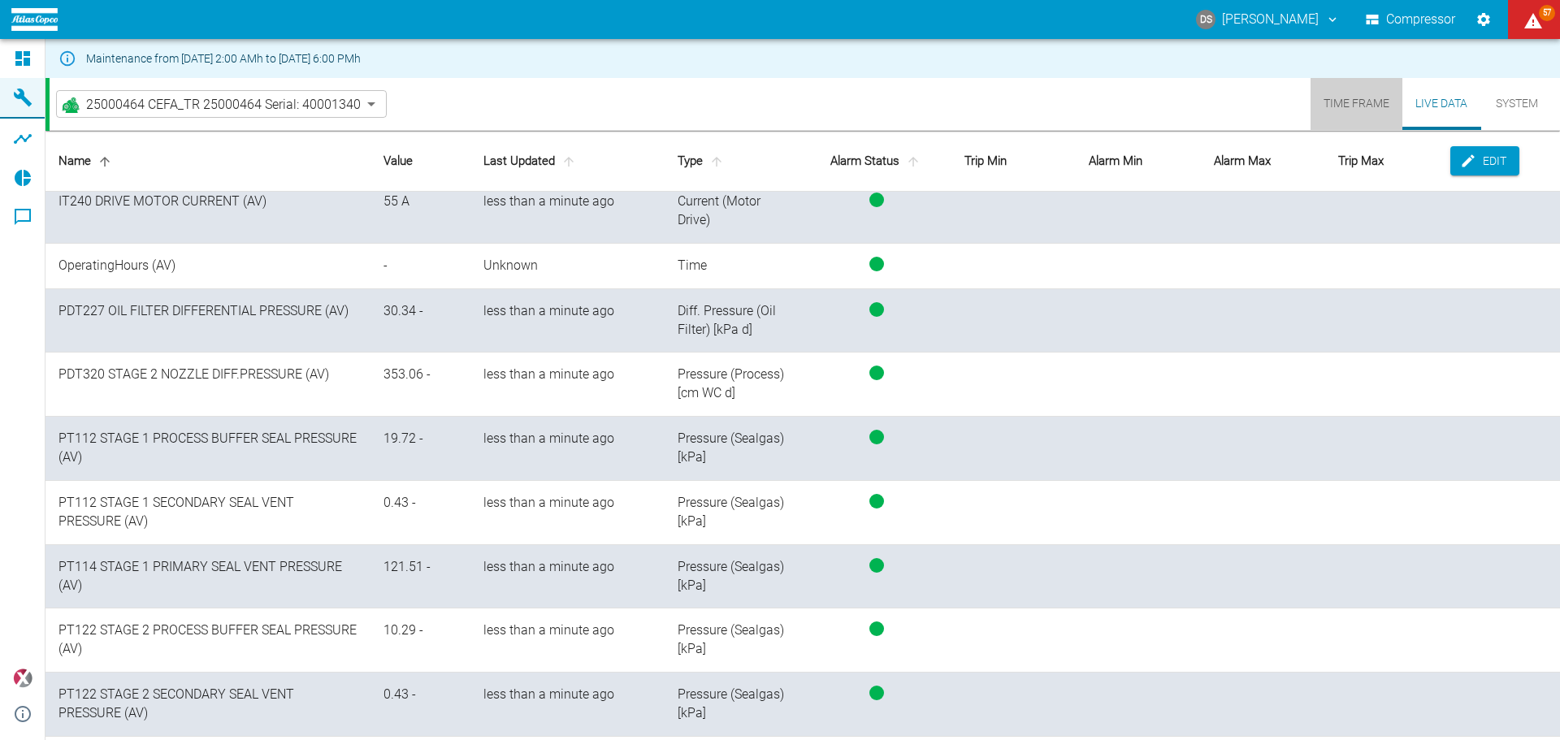
click at [1353, 111] on button "Time Frame" at bounding box center [1357, 104] width 92 height 52
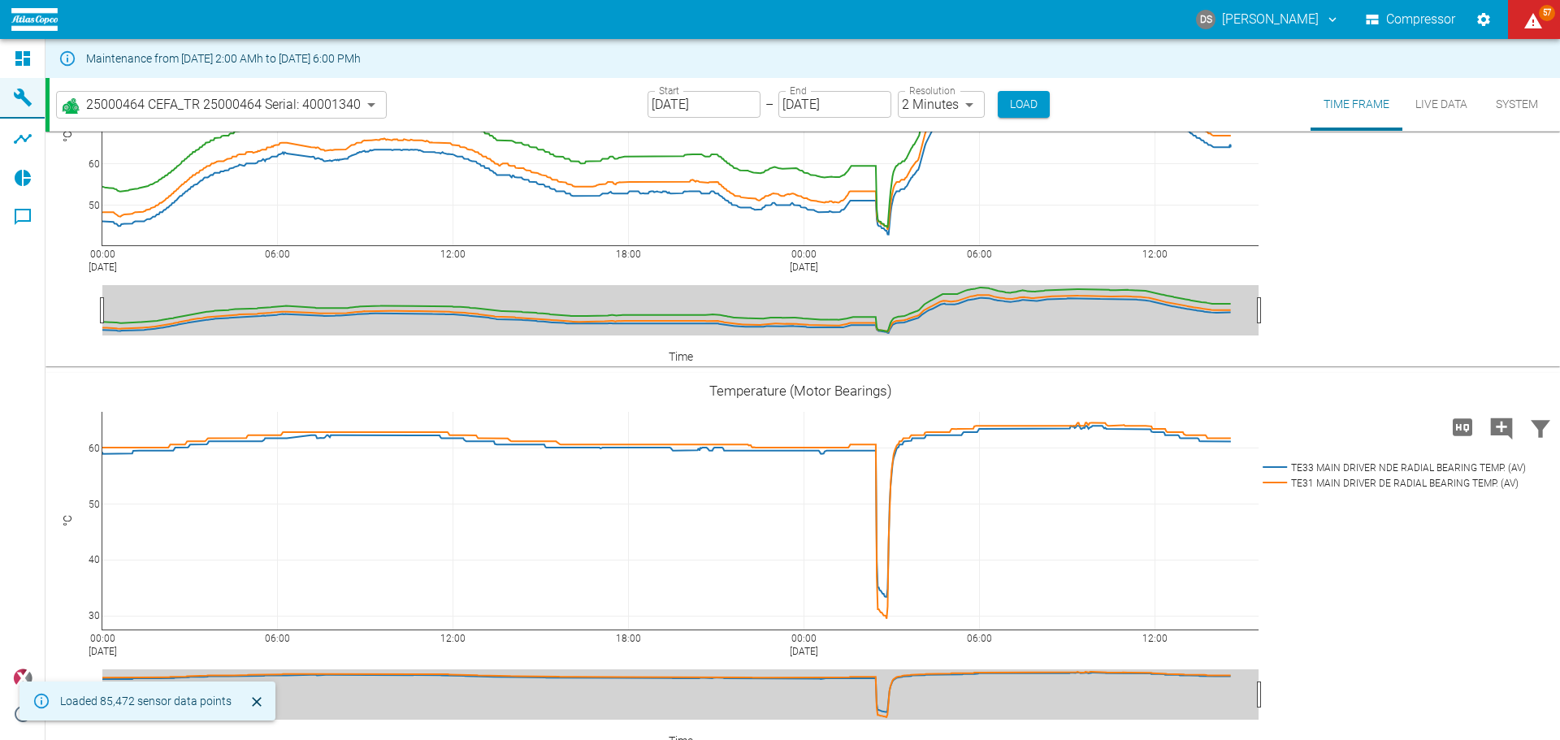
scroll to position [1381, 0]
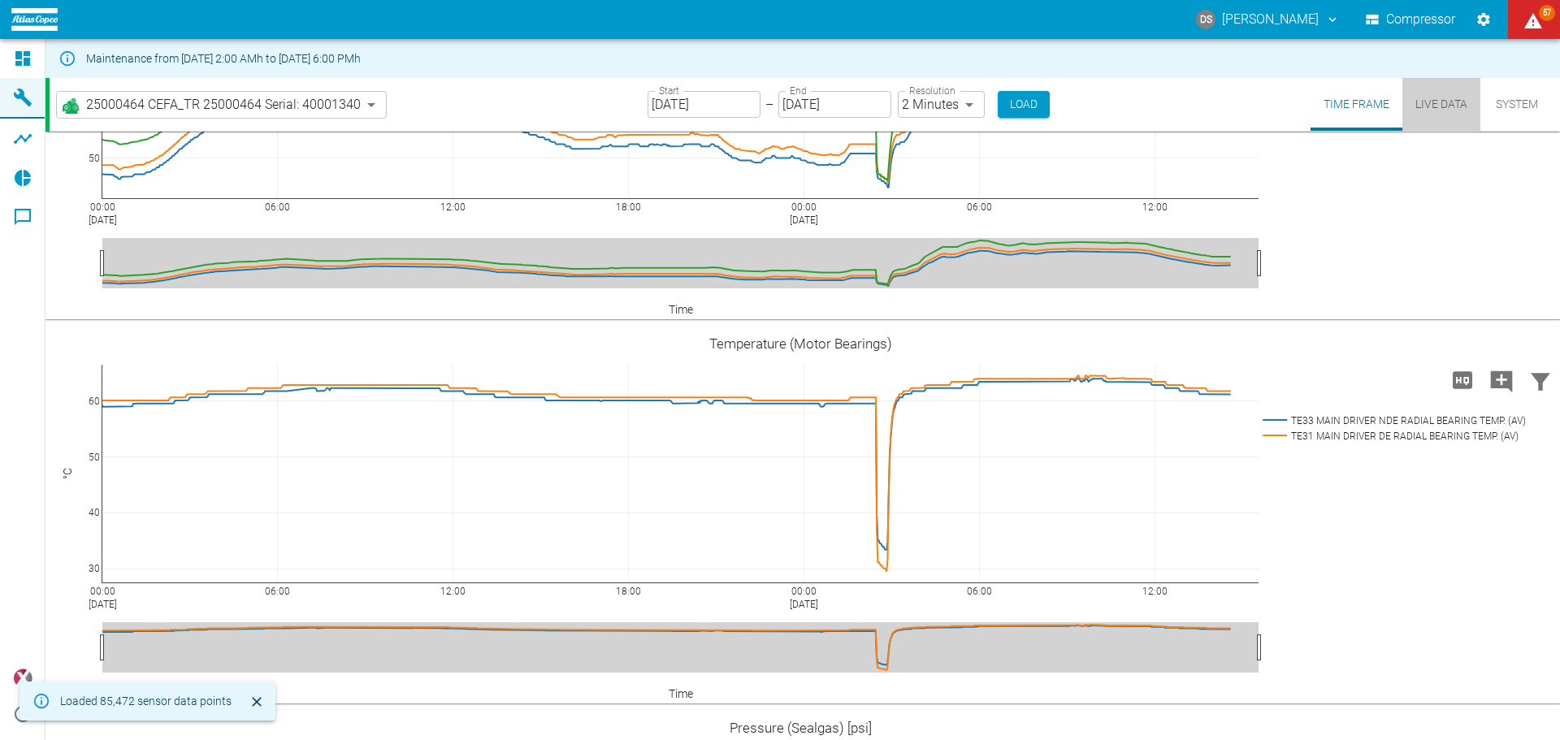
click at [1445, 106] on button "Live Data" at bounding box center [1441, 104] width 78 height 53
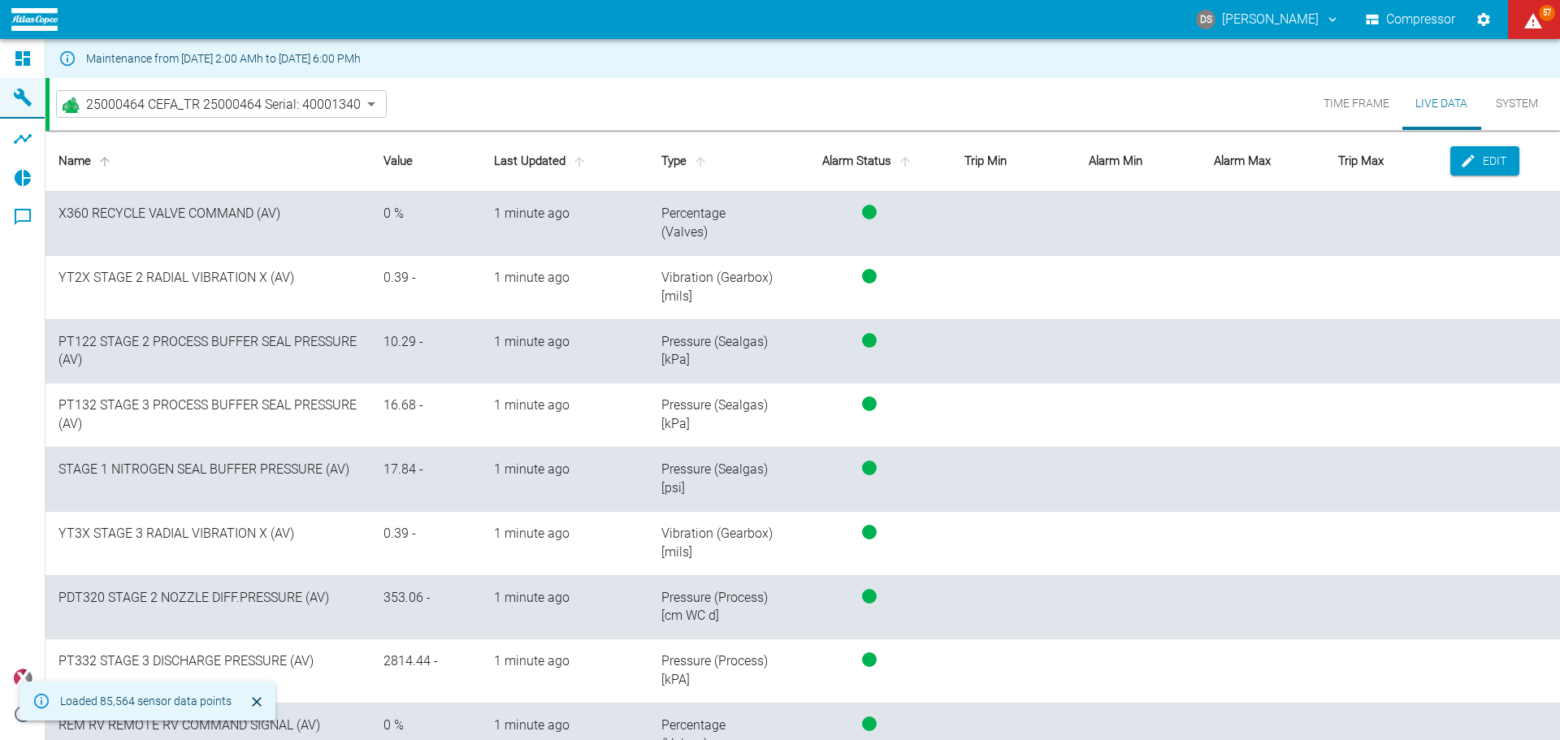
click at [104, 154] on icon "sort-name" at bounding box center [105, 161] width 15 height 15
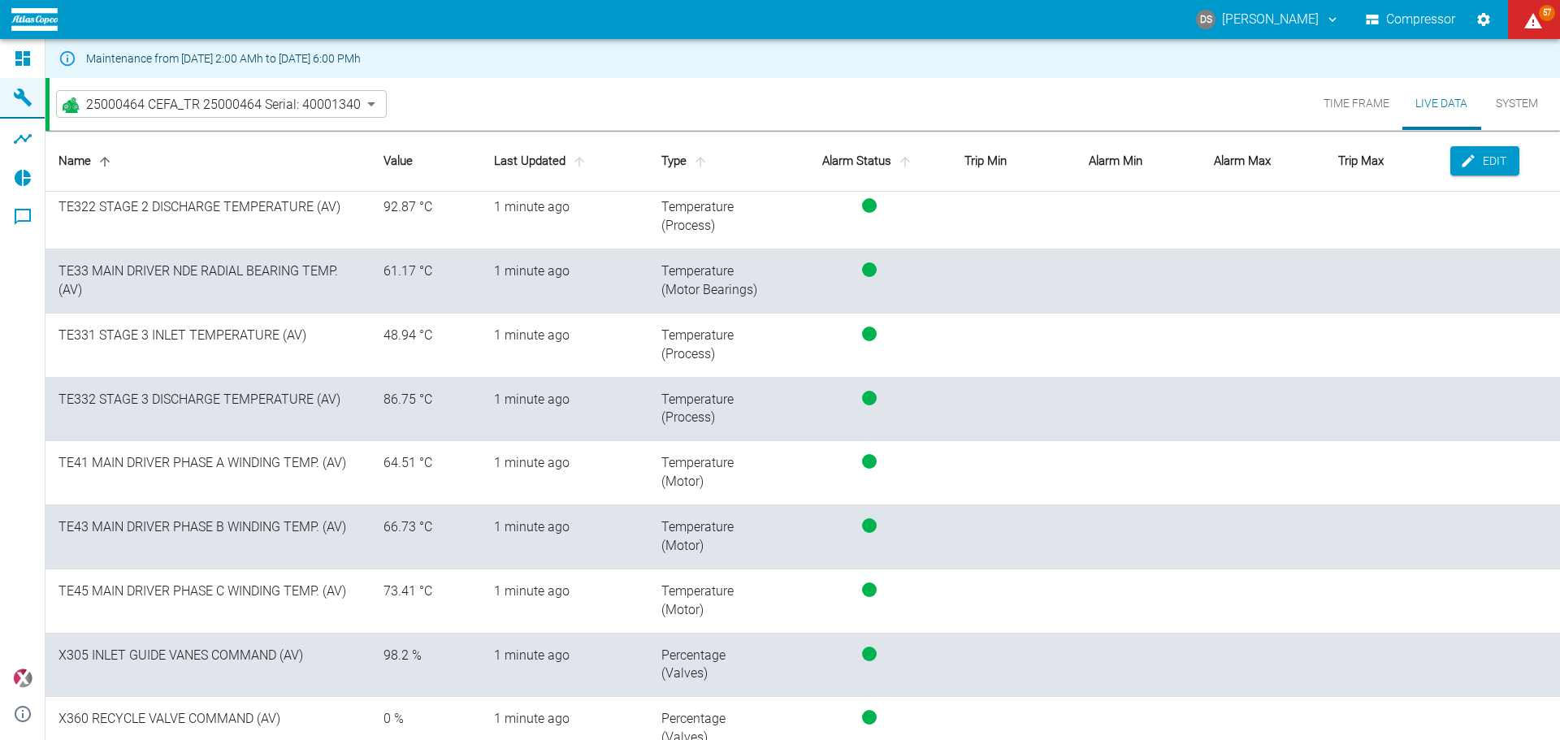
scroll to position [1869, 0]
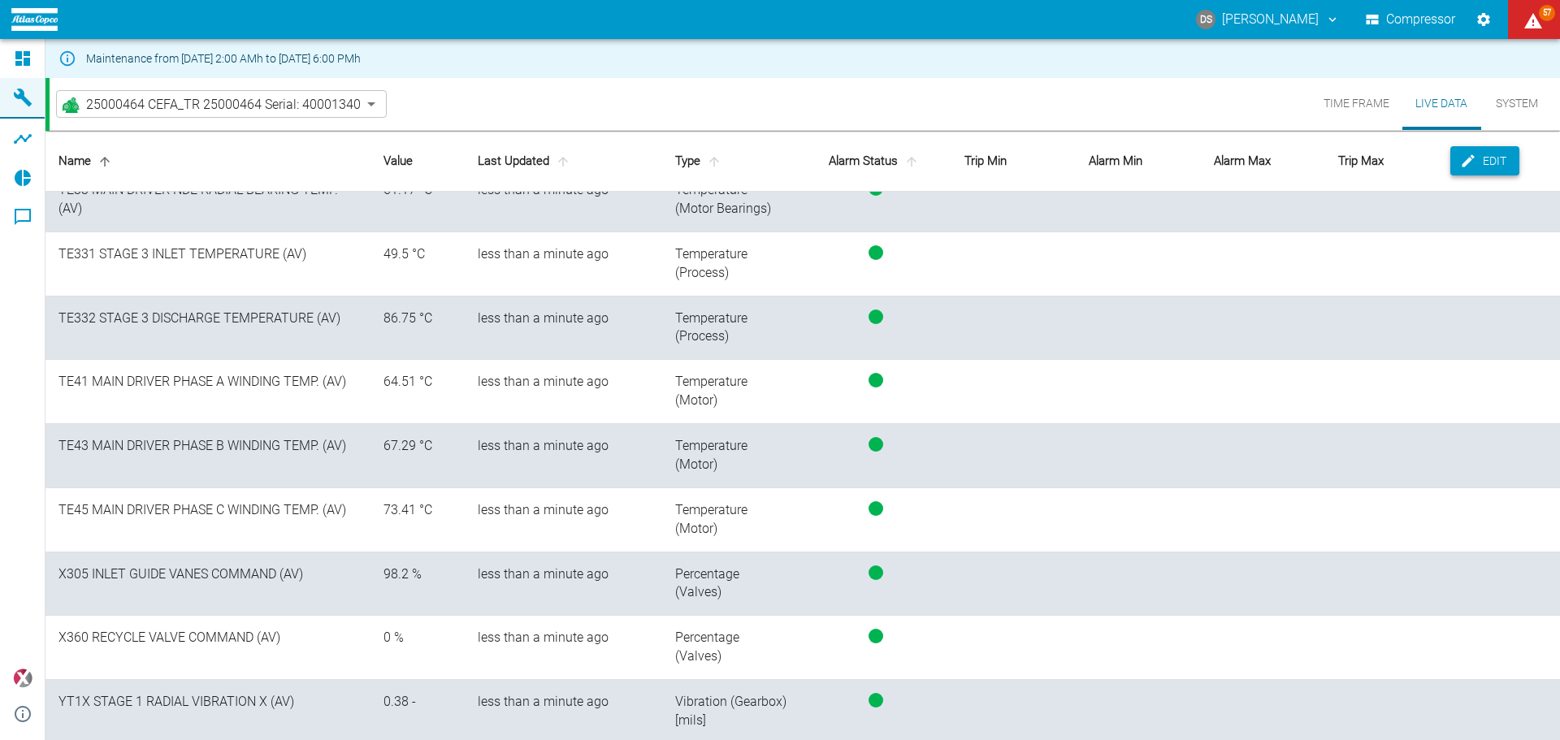
click at [1469, 162] on button "Edit" at bounding box center [1484, 161] width 69 height 30
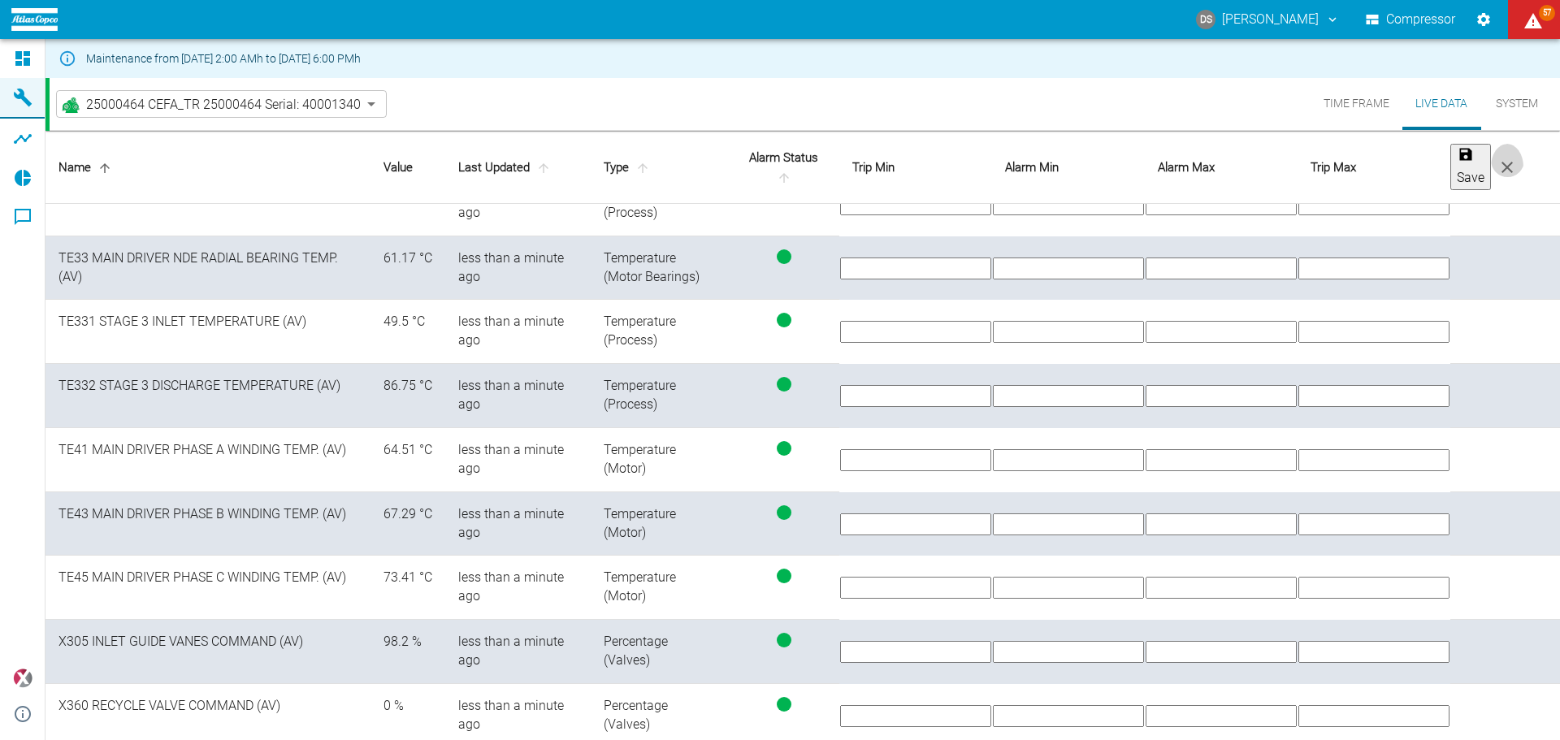
click at [1517, 158] on icon "close" at bounding box center [1507, 168] width 20 height 20
